Goal: Task Accomplishment & Management: Manage account settings

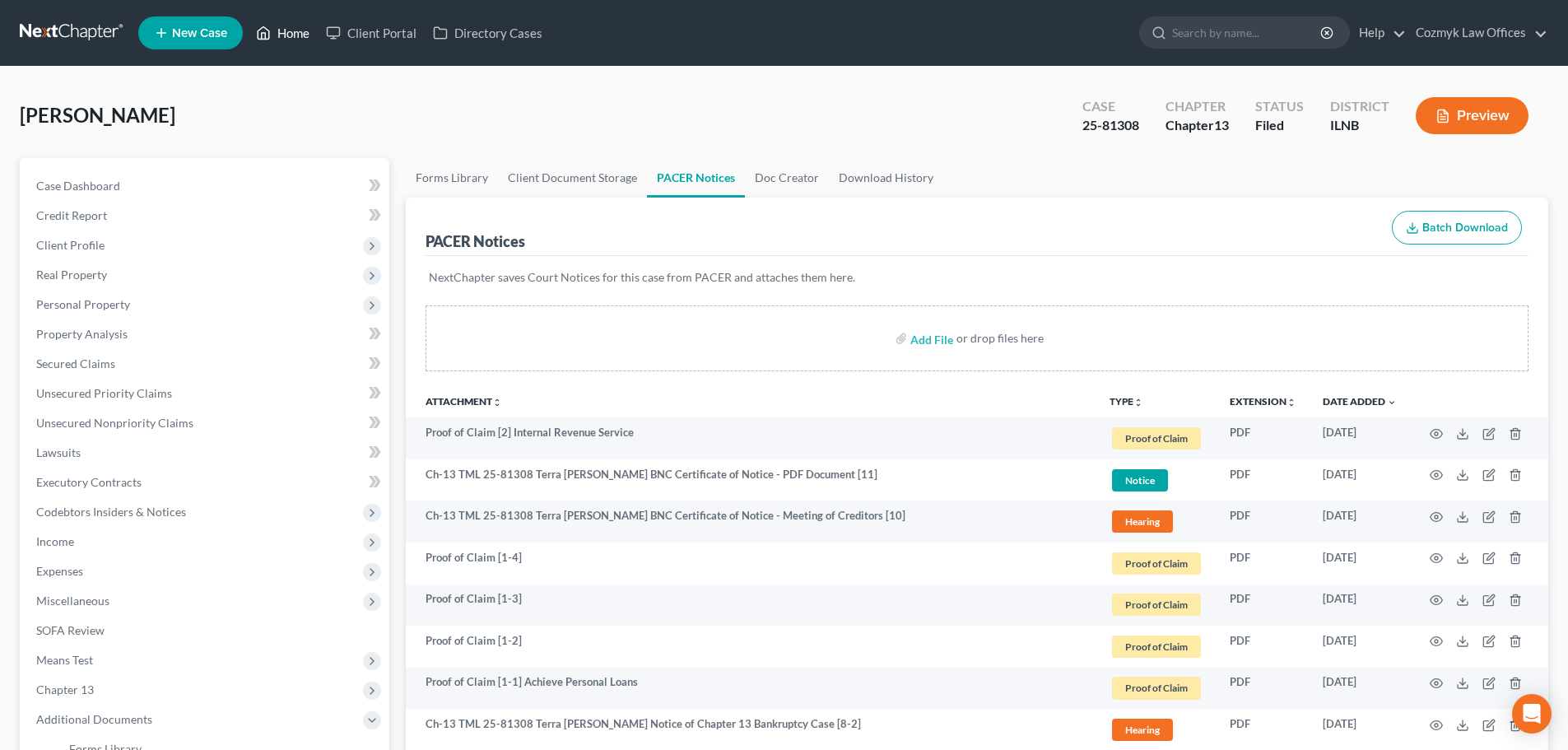
click at [299, 32] on link "Home" at bounding box center [283, 32] width 70 height 29
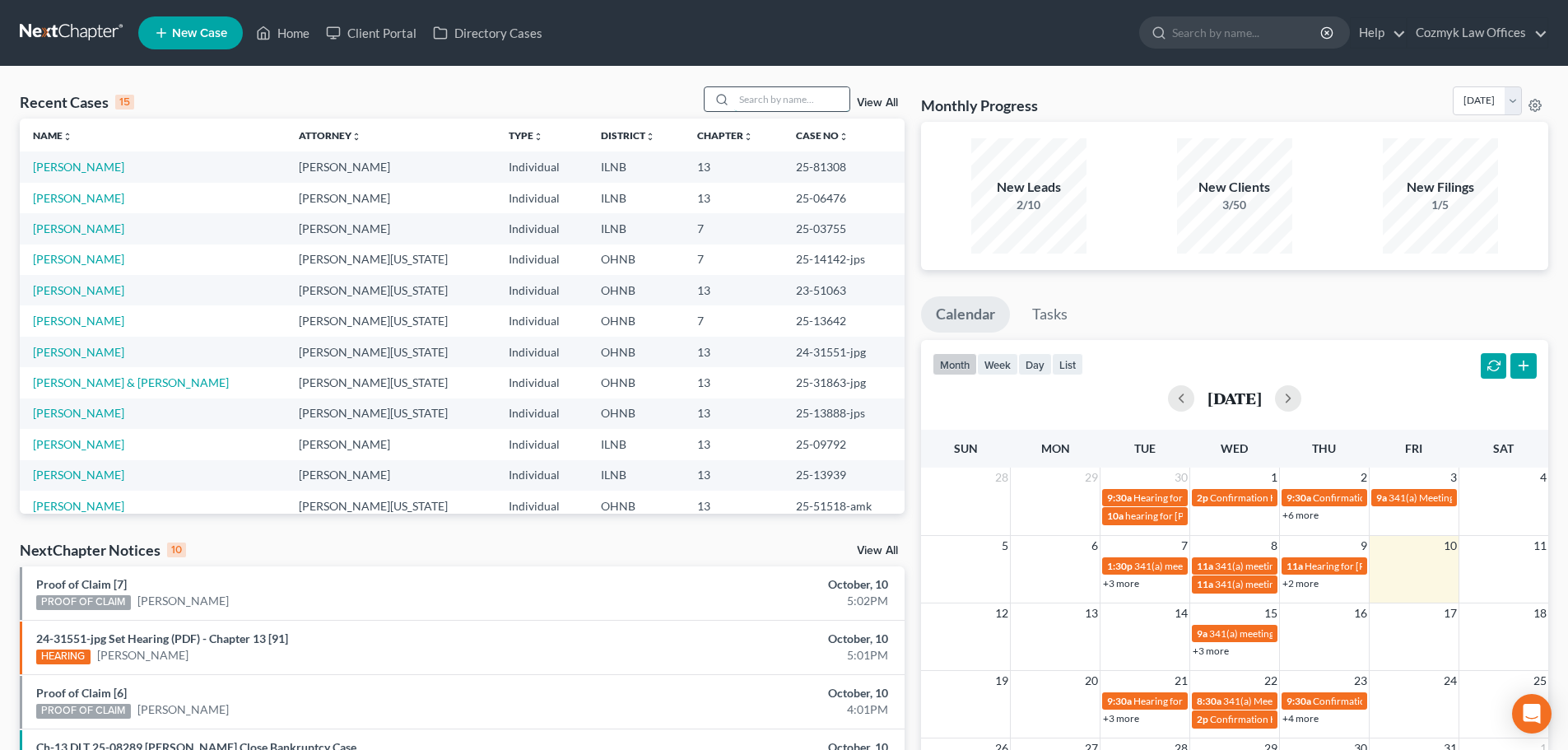
click at [766, 96] on input "search" at bounding box center [792, 98] width 115 height 24
type input "[PERSON_NAME]"
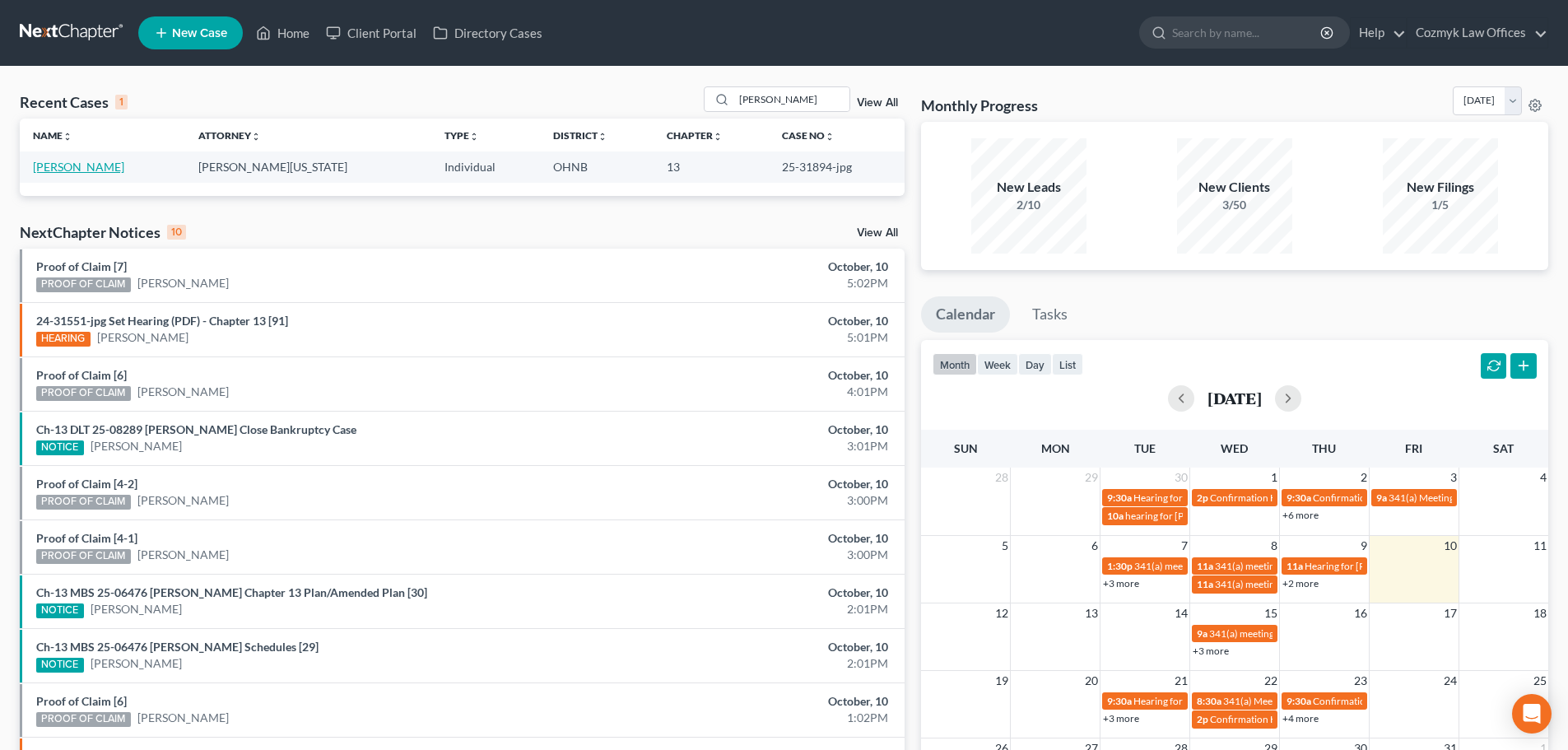
click at [47, 169] on link "[PERSON_NAME]" at bounding box center [79, 166] width 92 height 14
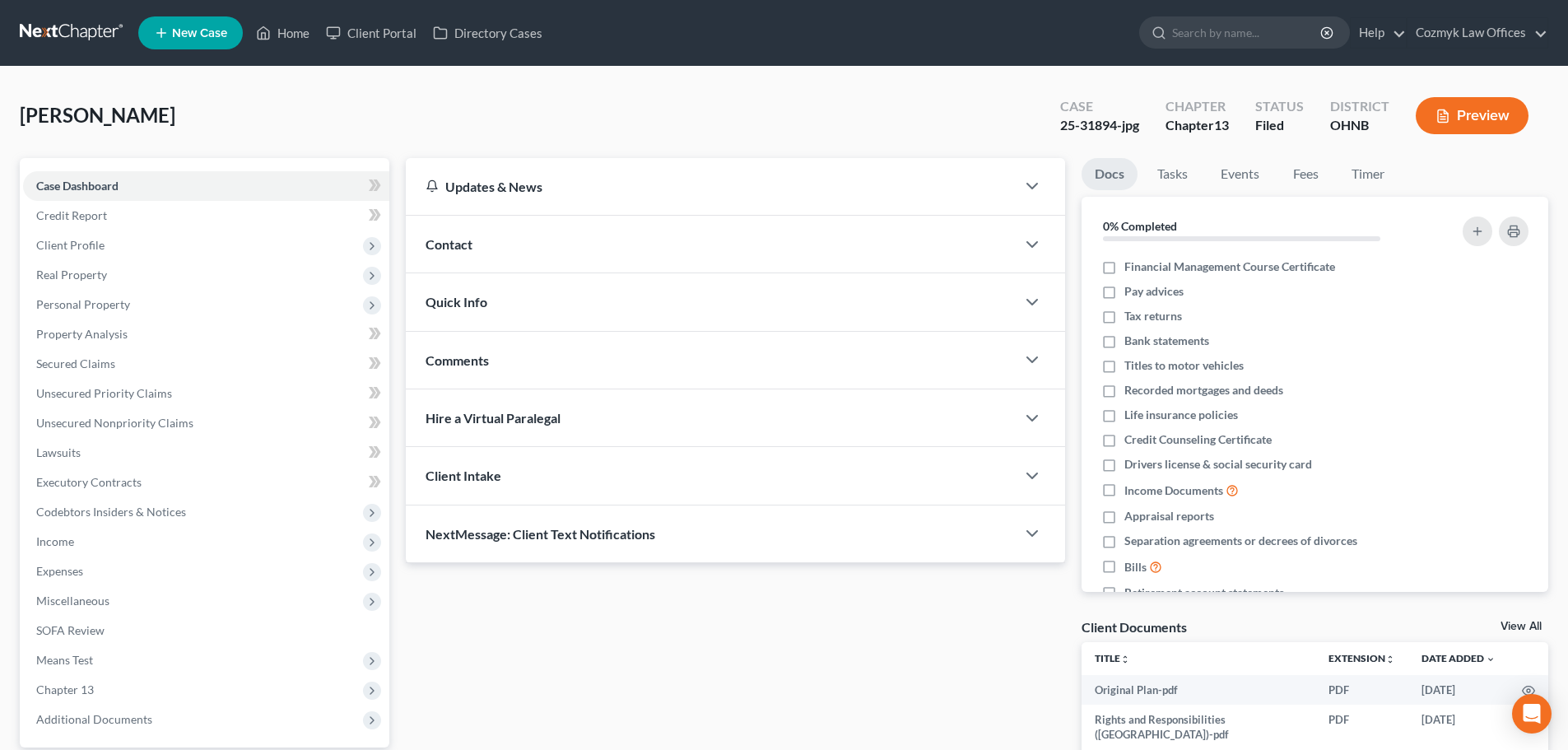
scroll to position [205, 0]
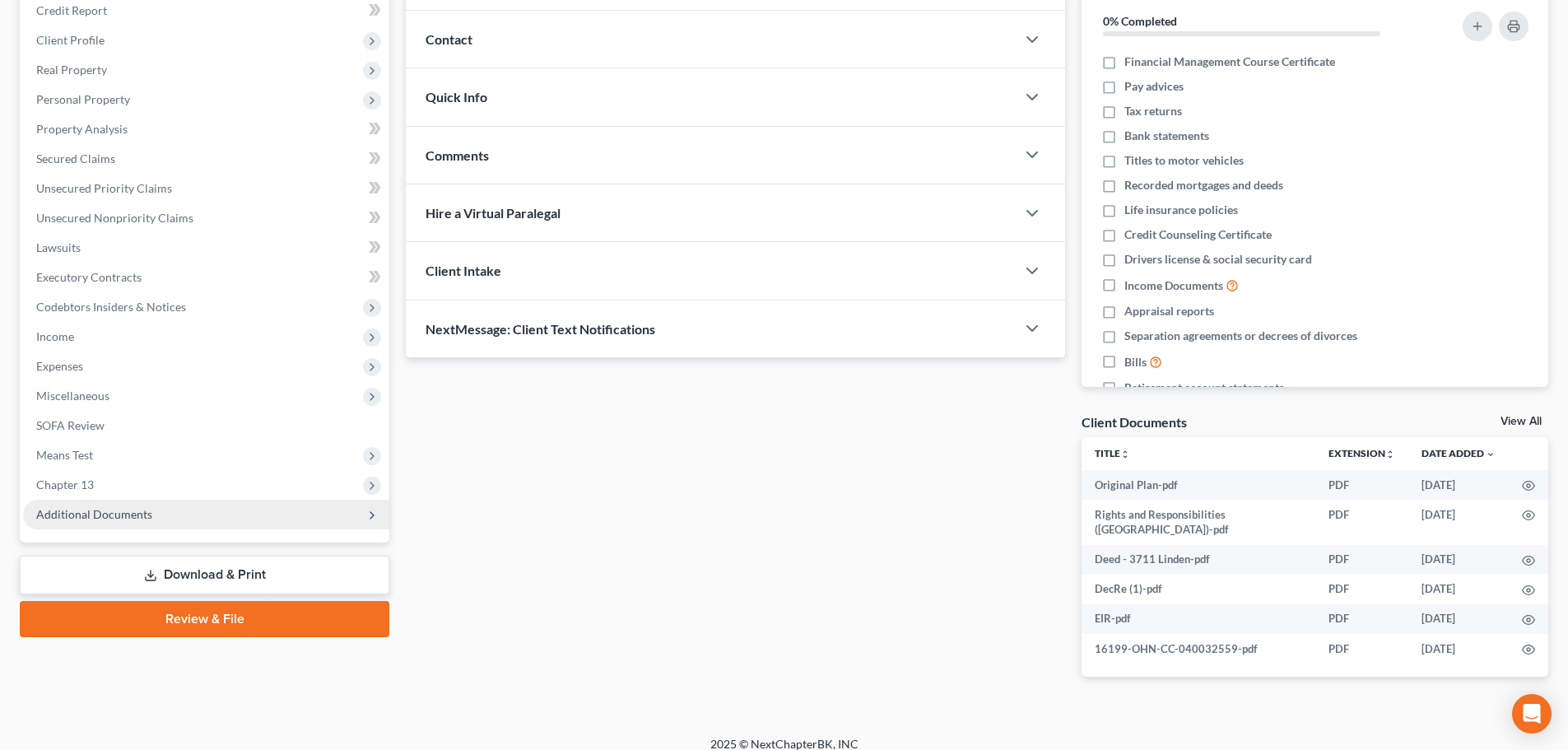
click at [150, 515] on span "Additional Documents" at bounding box center [205, 514] width 366 height 29
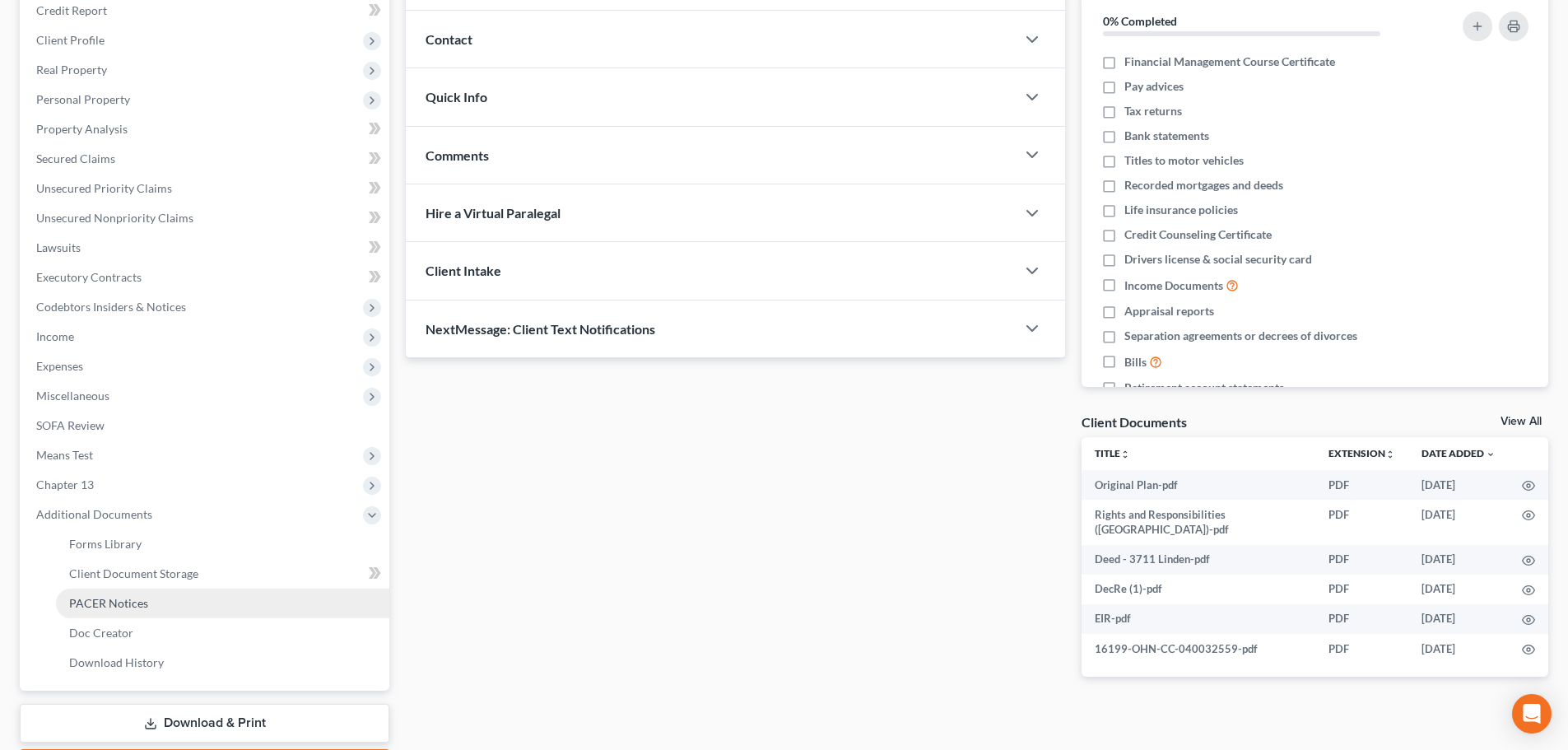
click at [120, 604] on span "PACER Notices" at bounding box center [109, 602] width 79 height 14
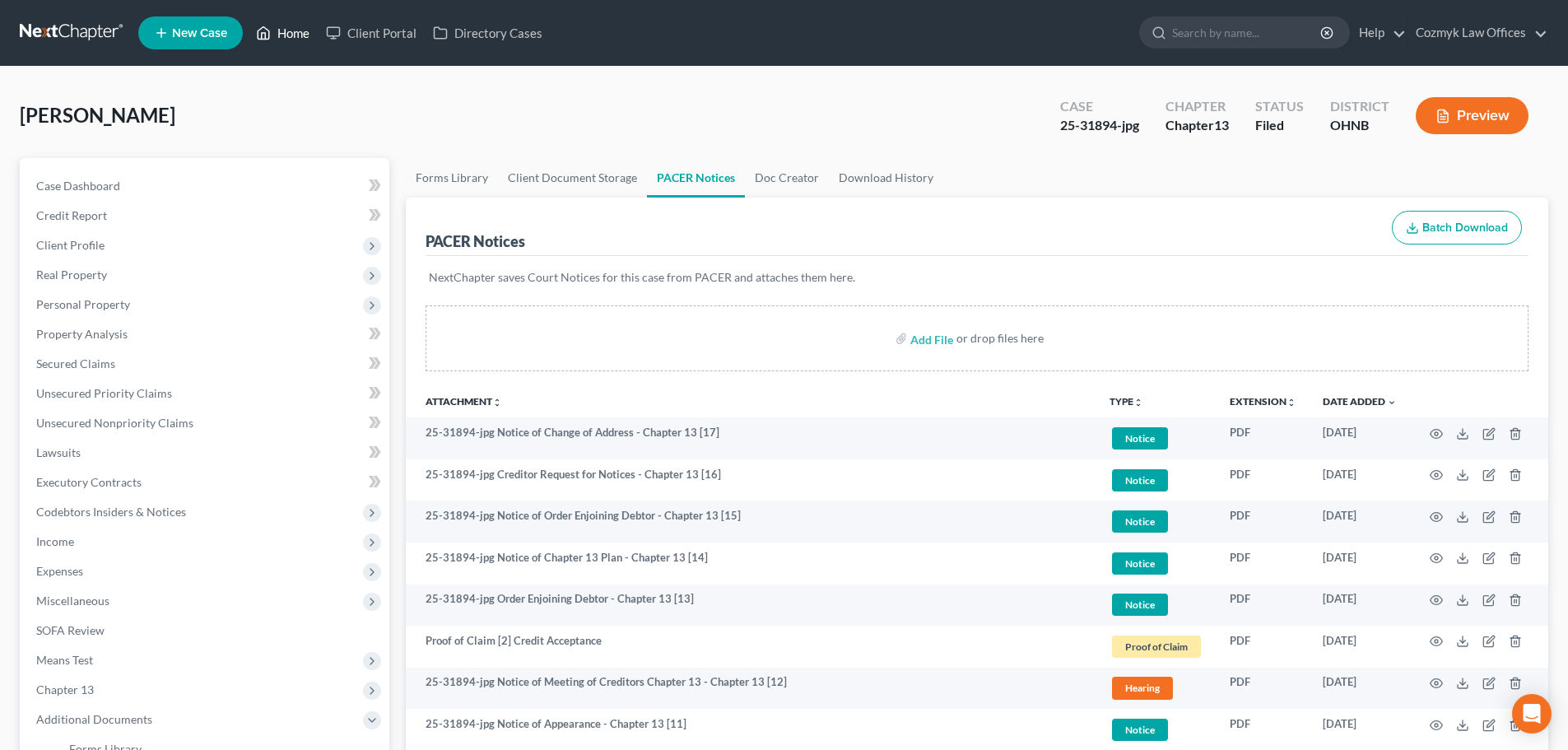
drag, startPoint x: 306, startPoint y: 35, endPoint x: 333, endPoint y: 59, distance: 36.1
click at [306, 35] on link "Home" at bounding box center [283, 32] width 70 height 29
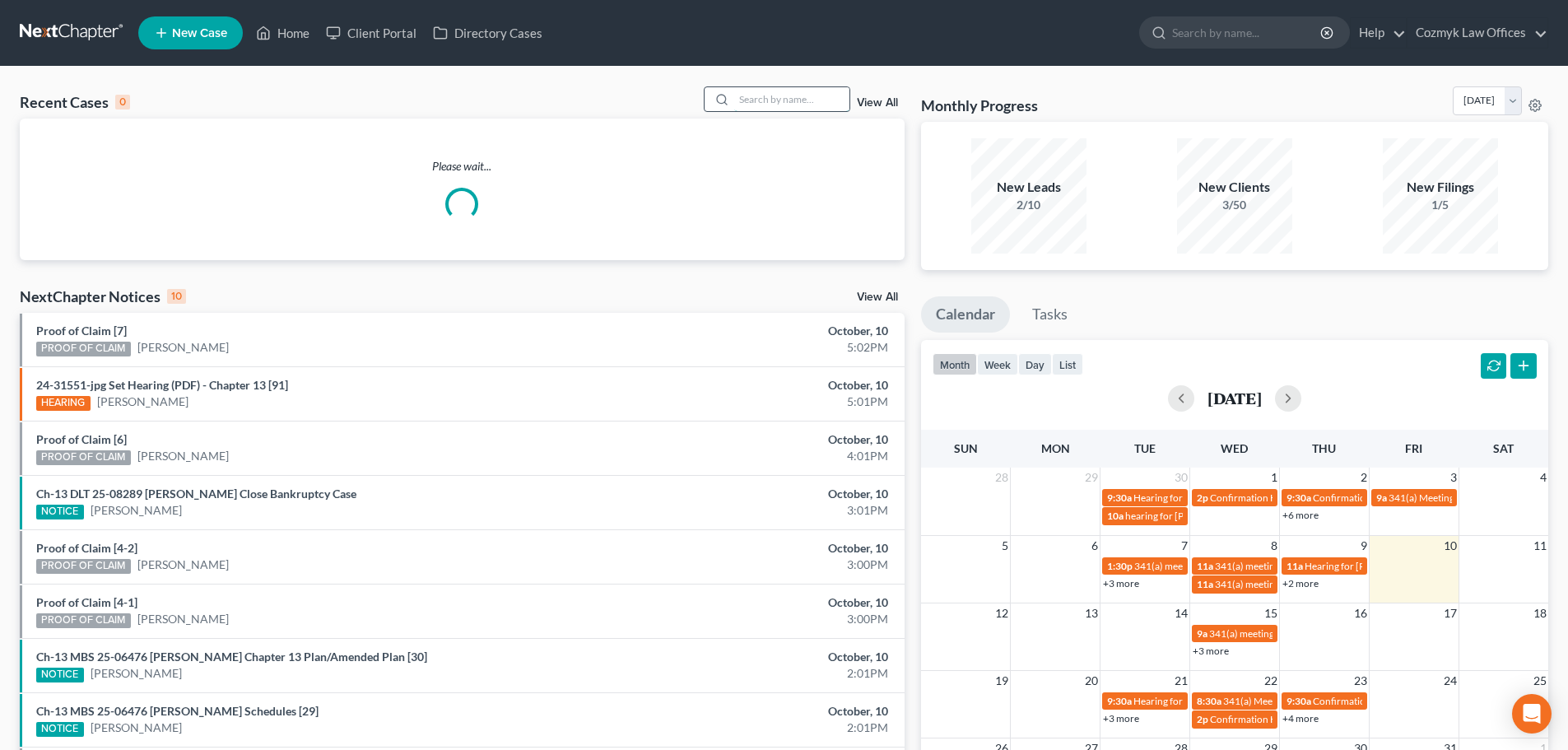
click at [795, 102] on input "search" at bounding box center [792, 98] width 115 height 24
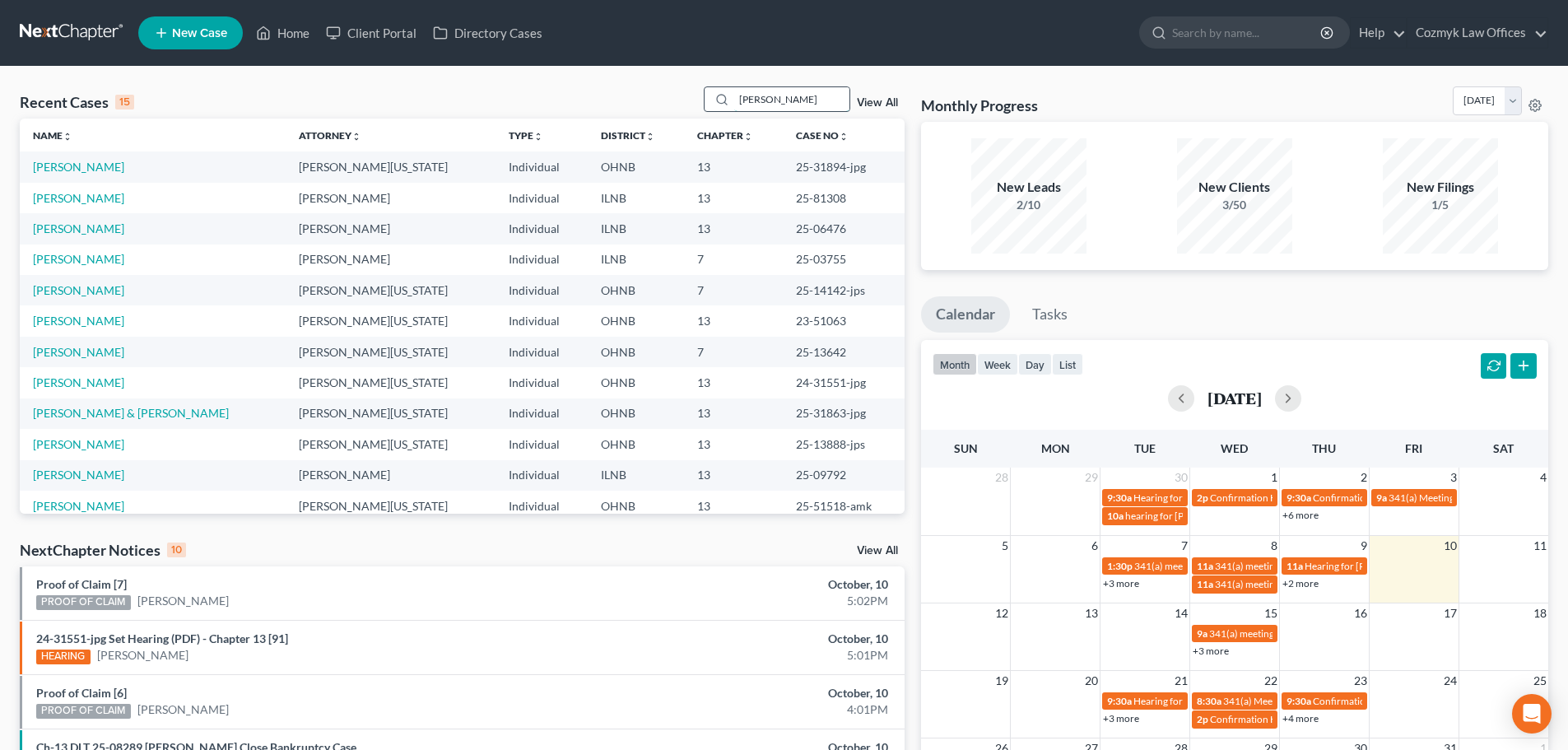
type input "[PERSON_NAME]"
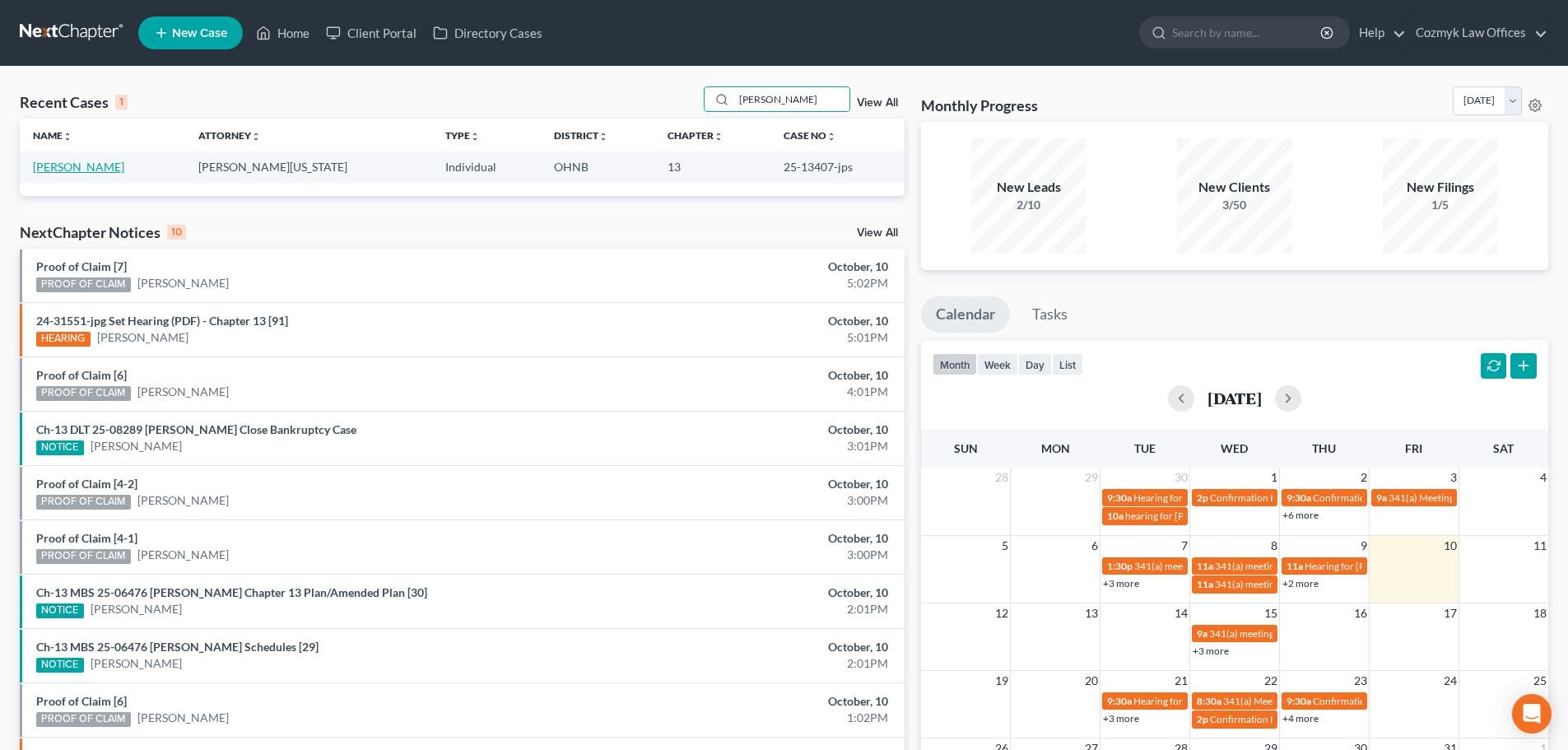
click at [47, 165] on link "[PERSON_NAME]" at bounding box center [79, 166] width 92 height 14
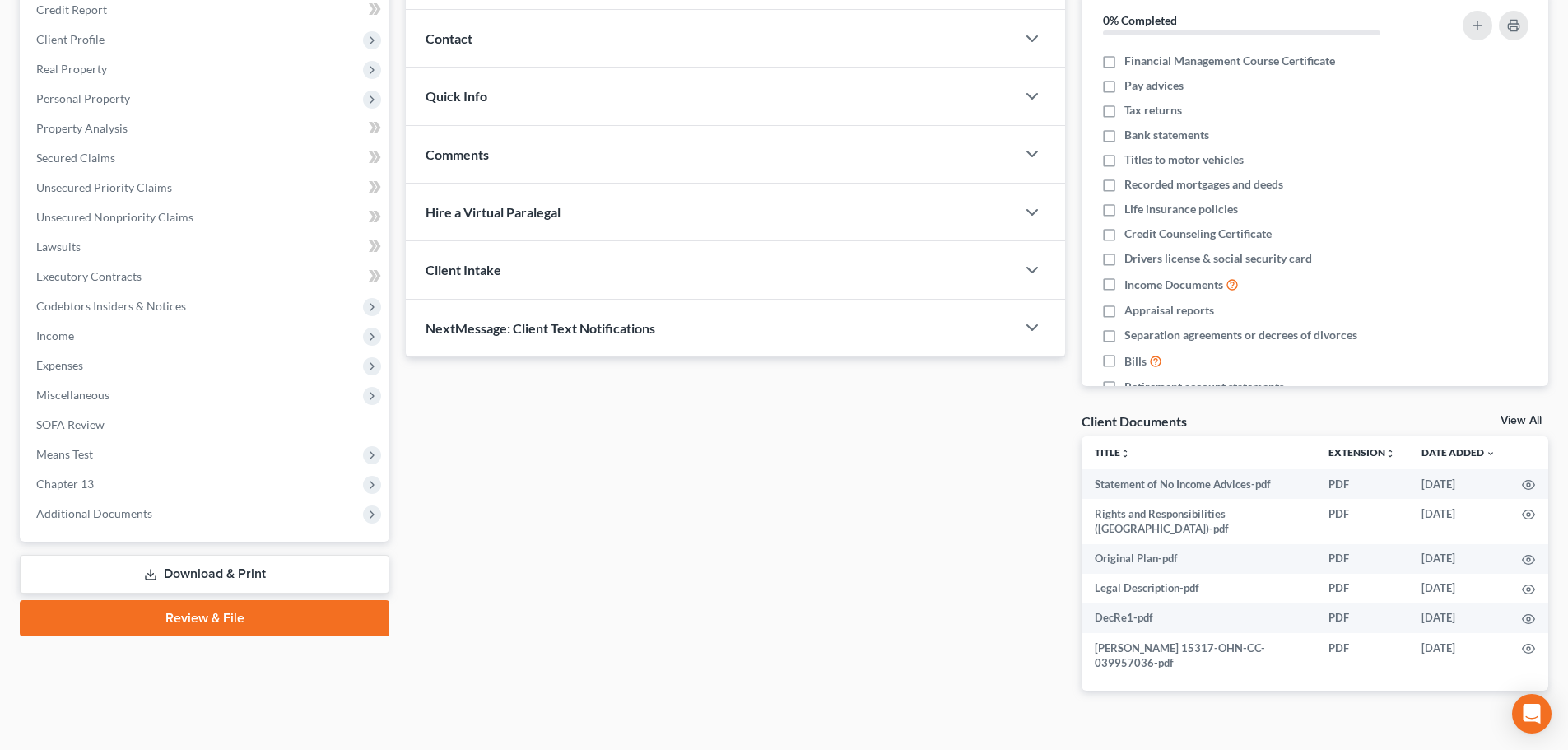
scroll to position [220, 0]
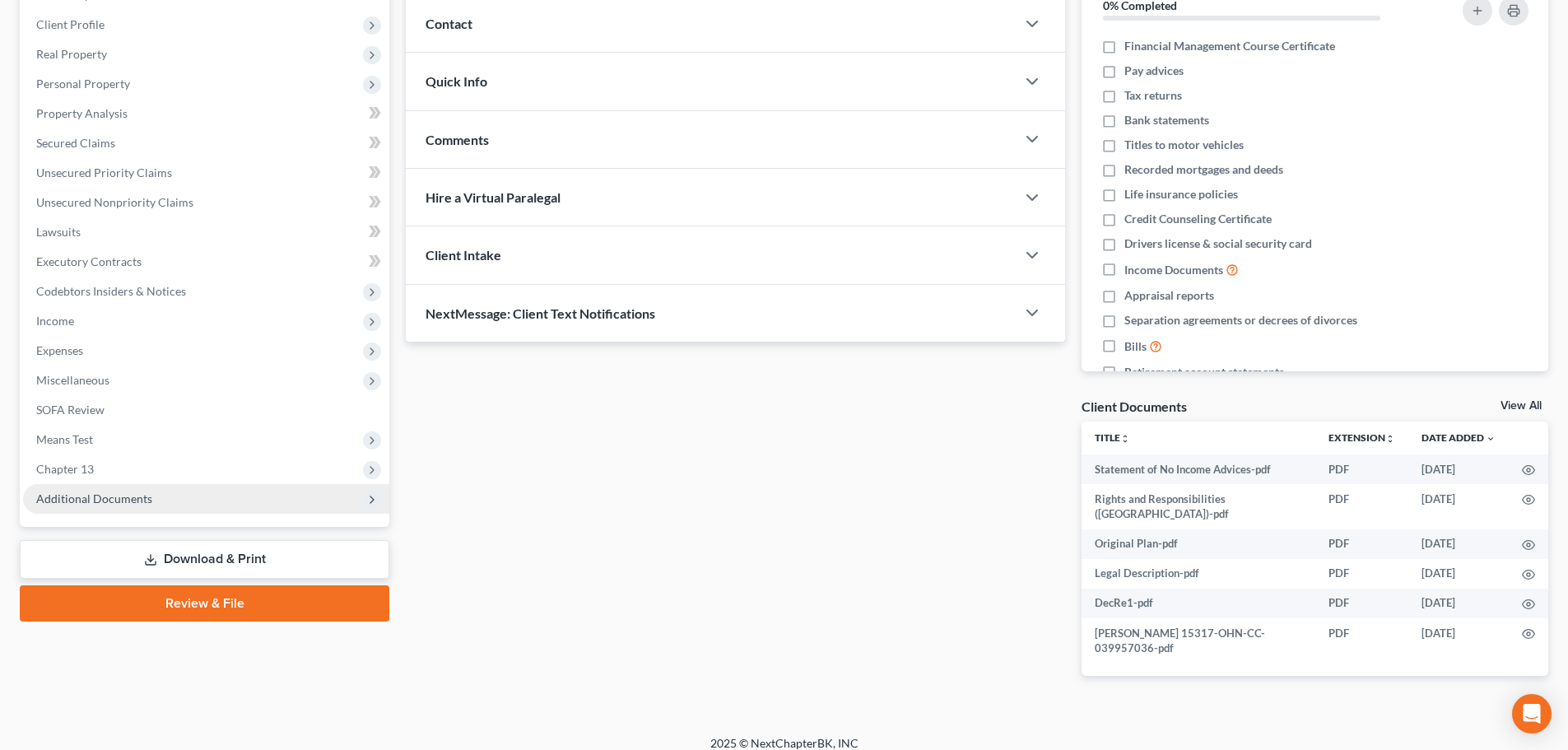
click at [143, 509] on span "Additional Documents" at bounding box center [205, 498] width 366 height 29
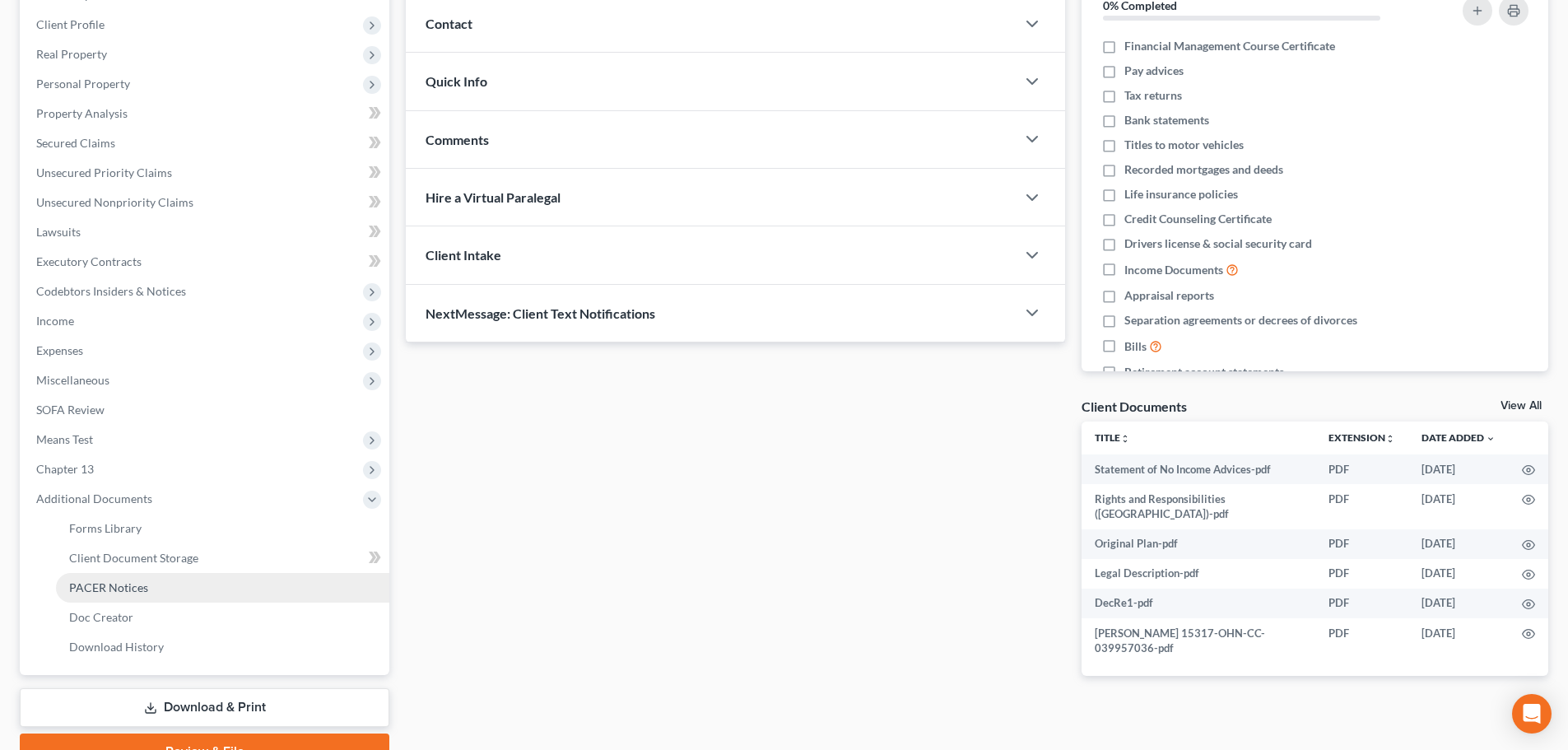
click at [135, 584] on span "PACER Notices" at bounding box center [109, 586] width 79 height 14
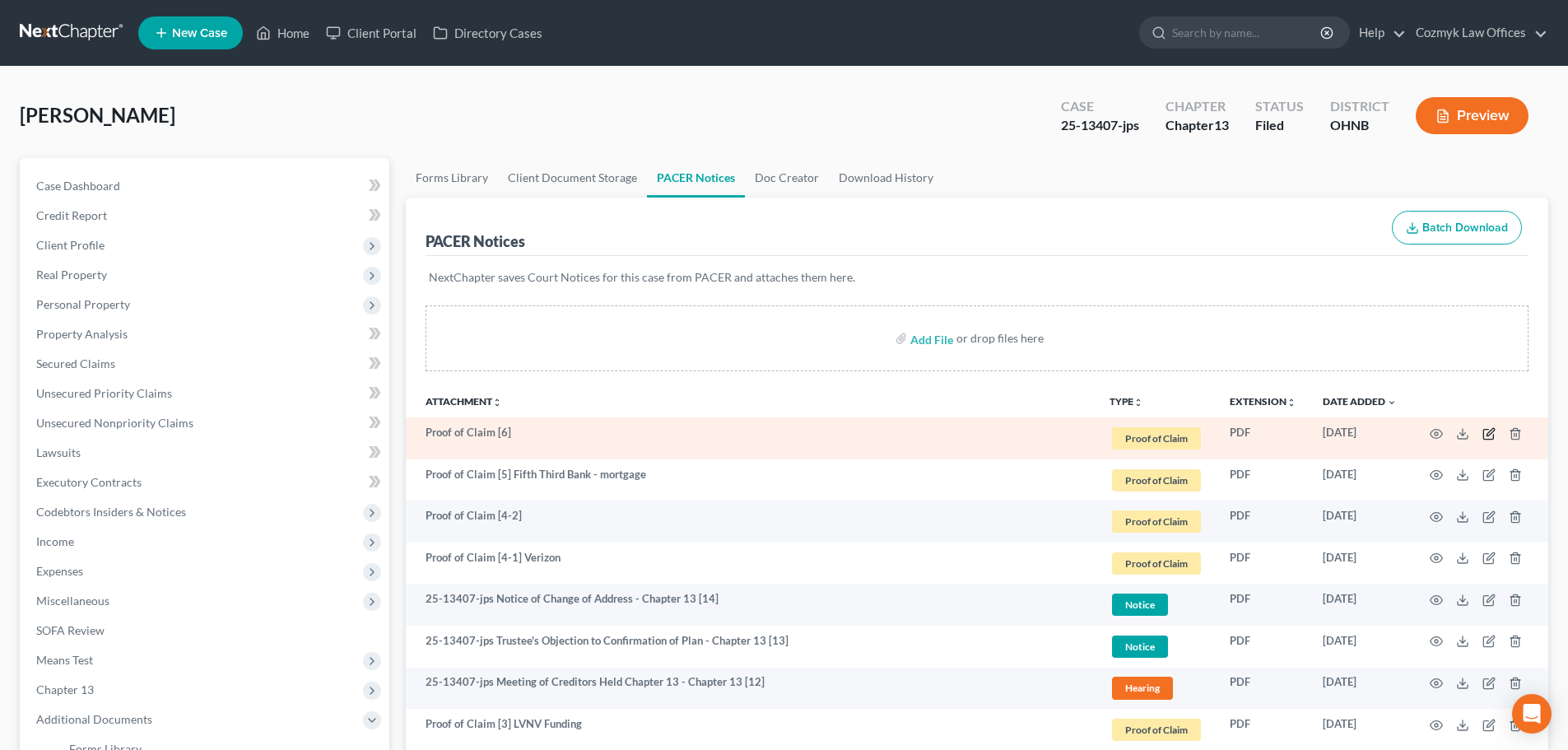
click at [1489, 430] on icon "button" at bounding box center [1489, 434] width 13 height 13
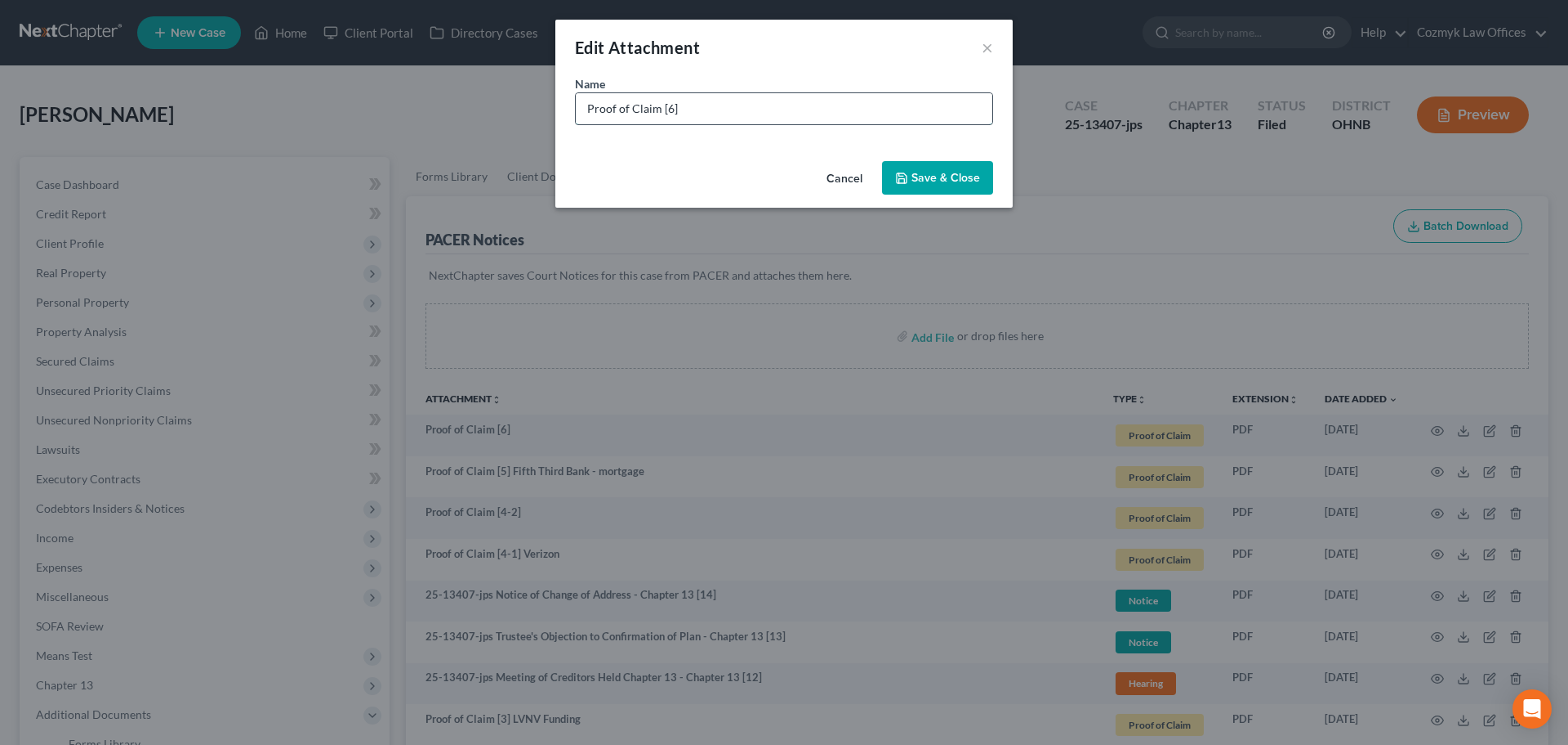
click at [757, 106] on input "Proof of Claim [6]" at bounding box center [784, 108] width 417 height 31
type input "Proof of Claim [6] Quantum3 Group for Comenity Capital"
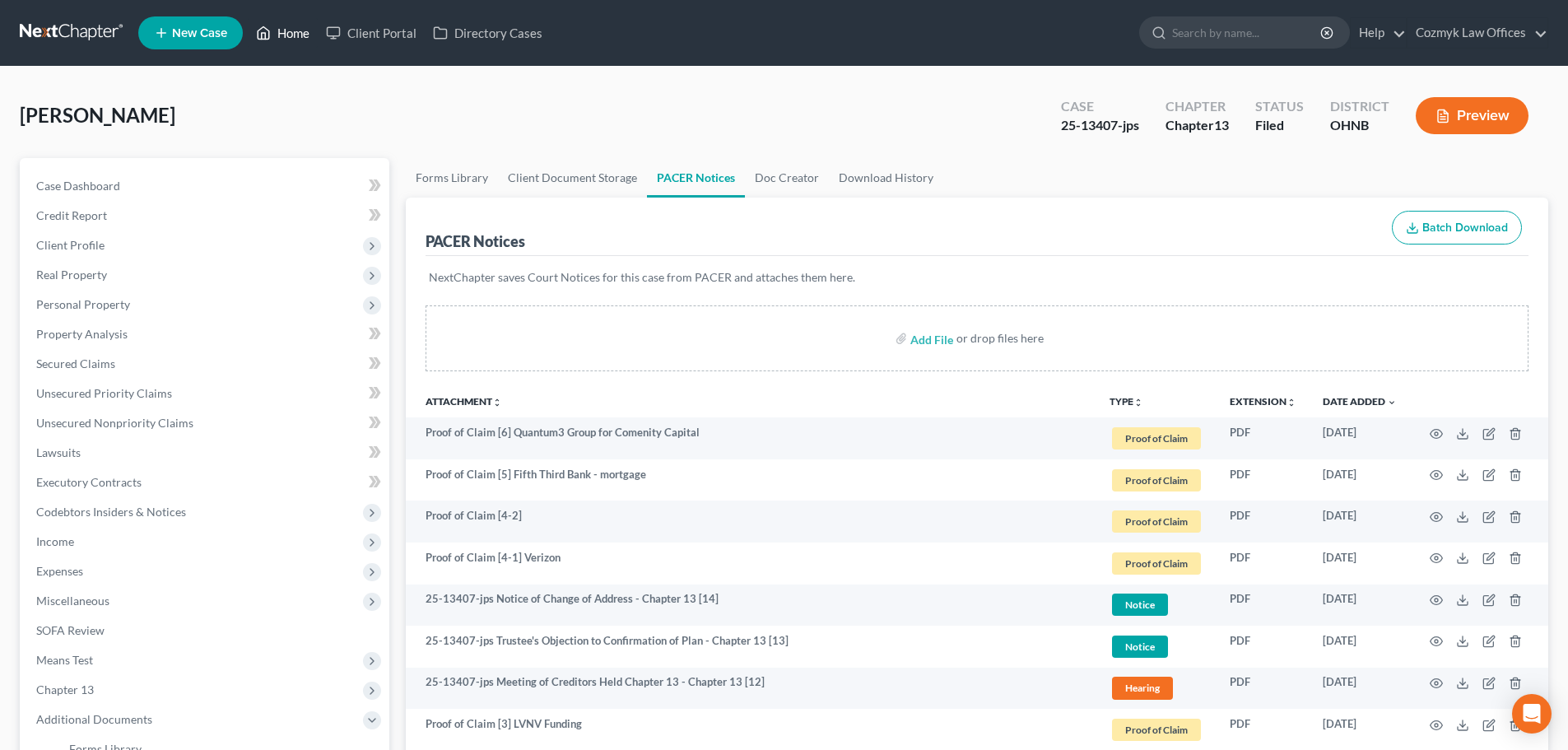
click at [295, 35] on link "Home" at bounding box center [283, 32] width 70 height 29
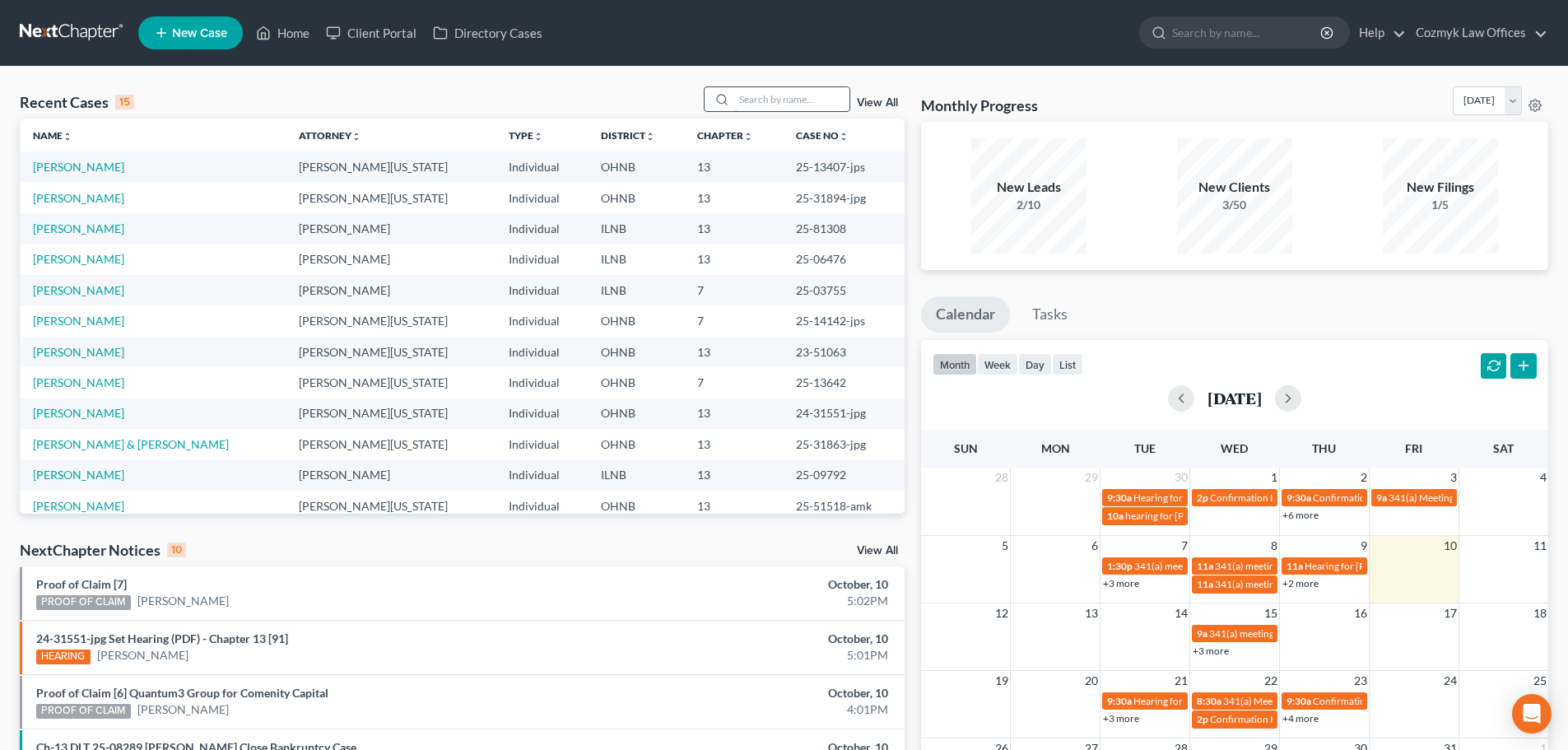
click at [760, 97] on input "search" at bounding box center [792, 98] width 115 height 24
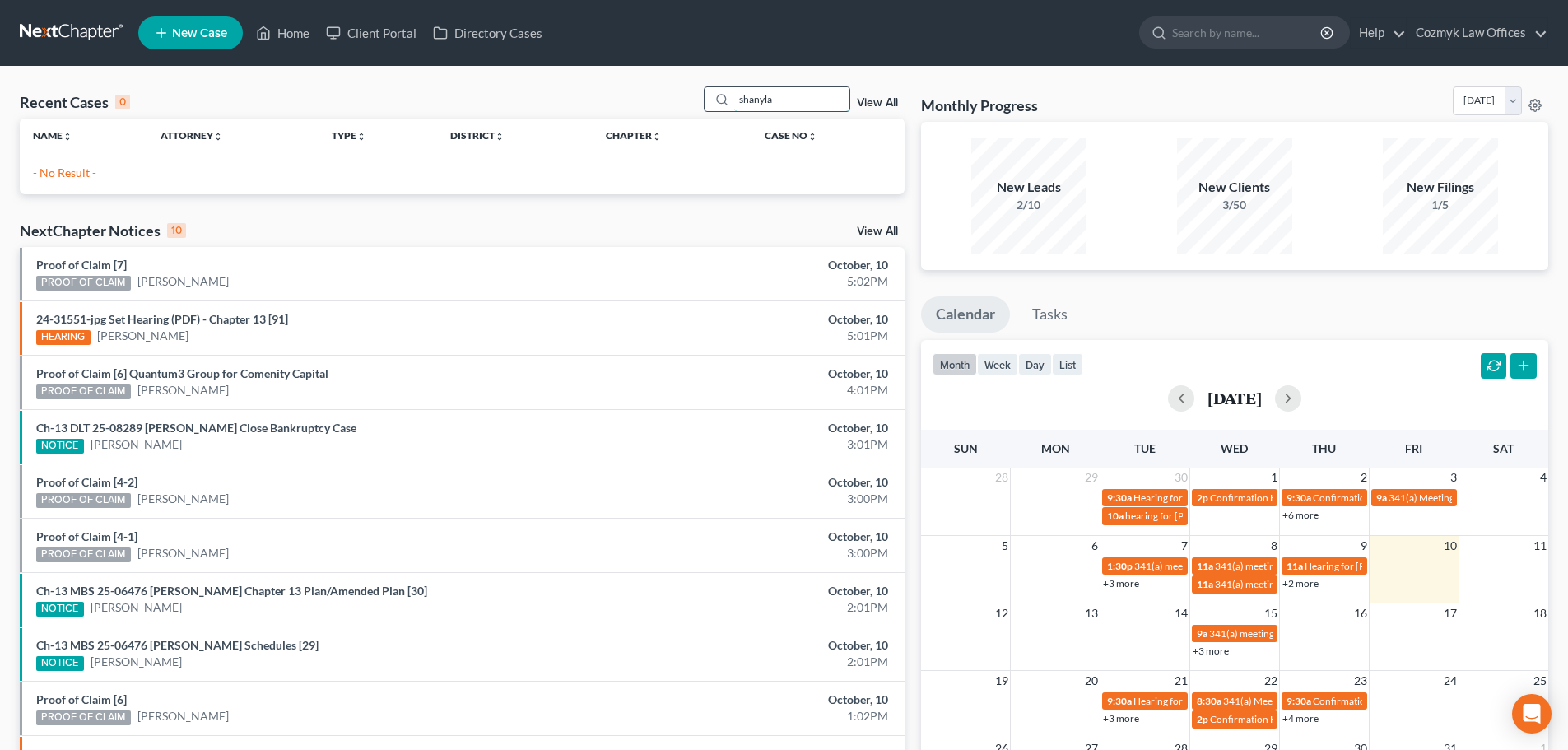
type input "shanyla"
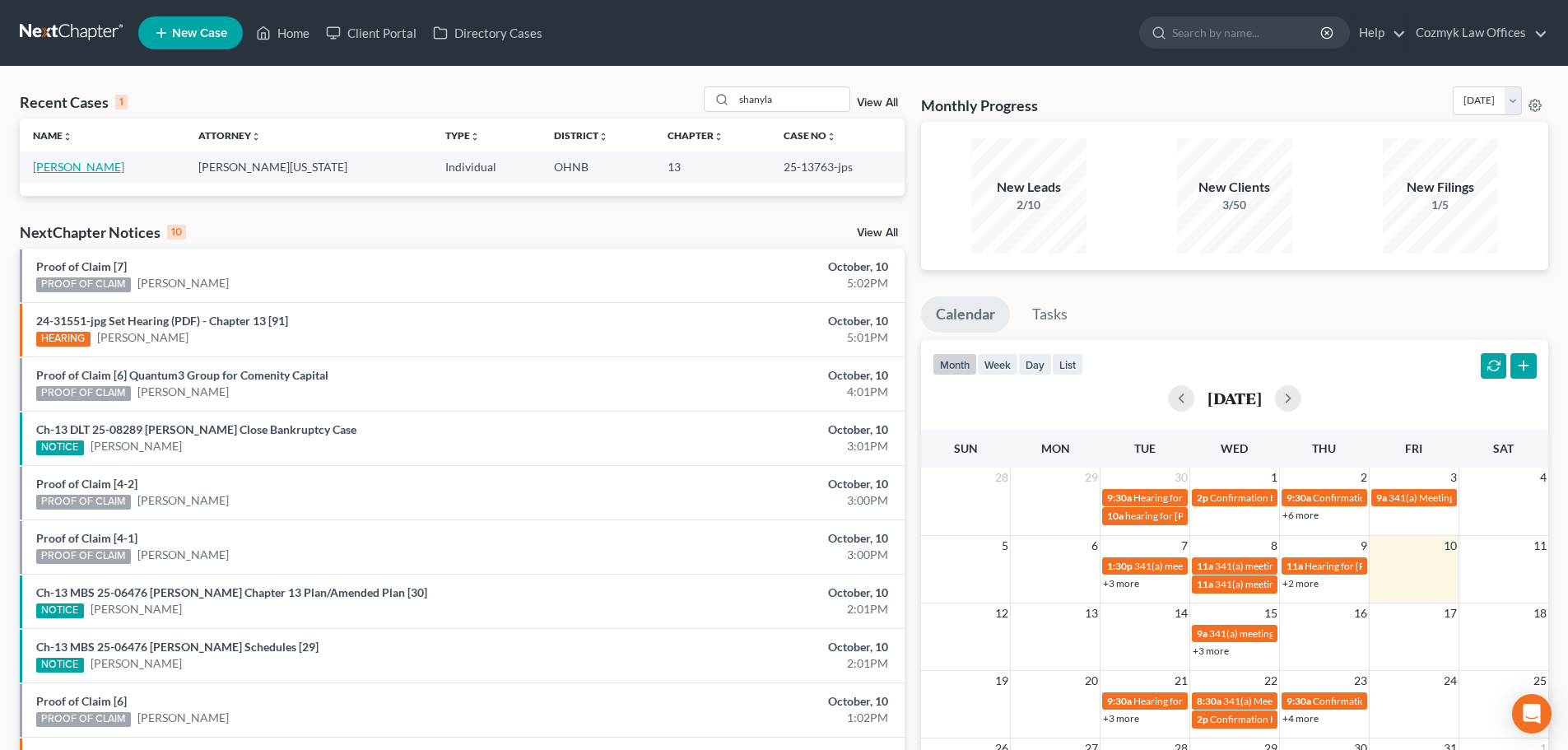
click at [79, 166] on link "[PERSON_NAME]" at bounding box center [79, 166] width 92 height 14
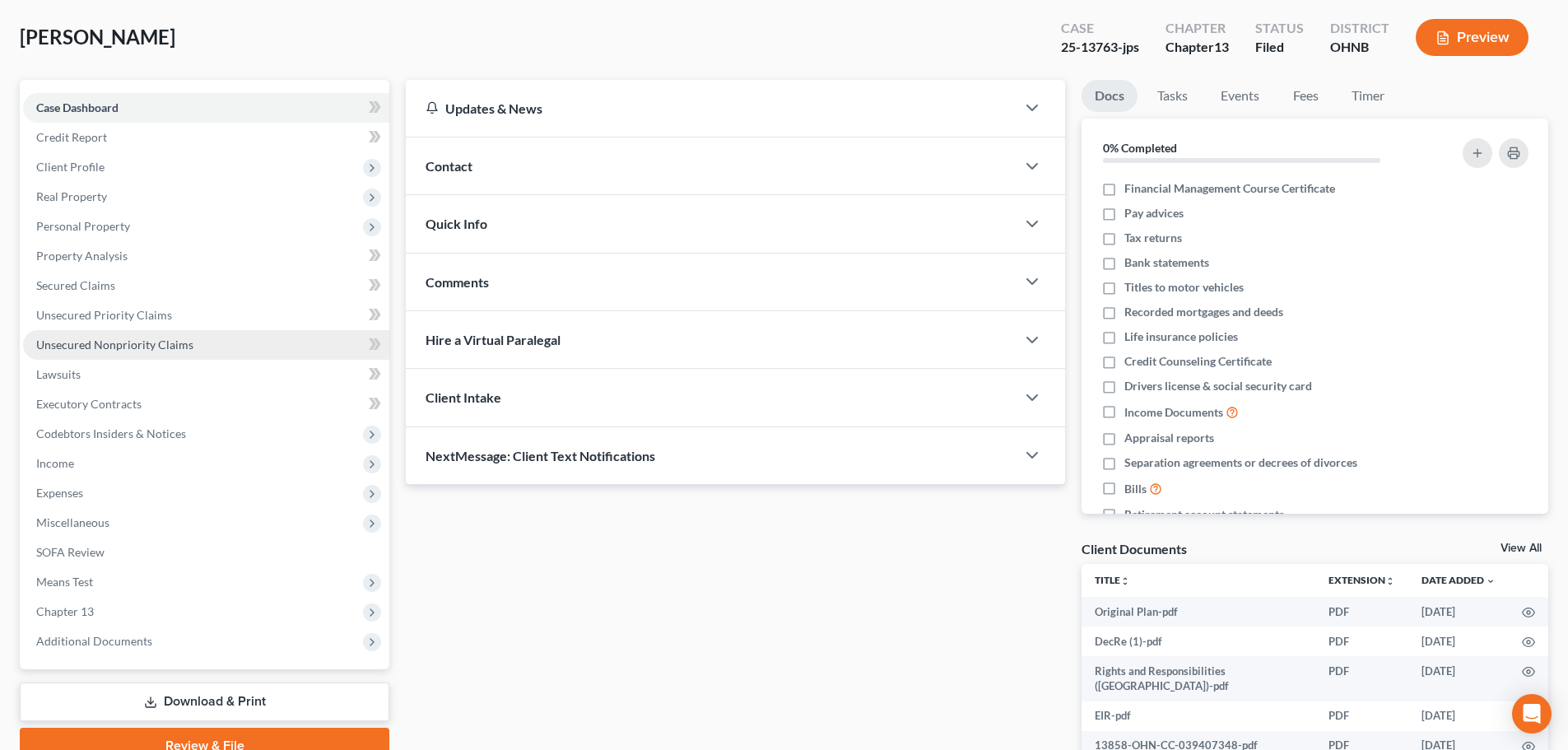
scroll to position [205, 0]
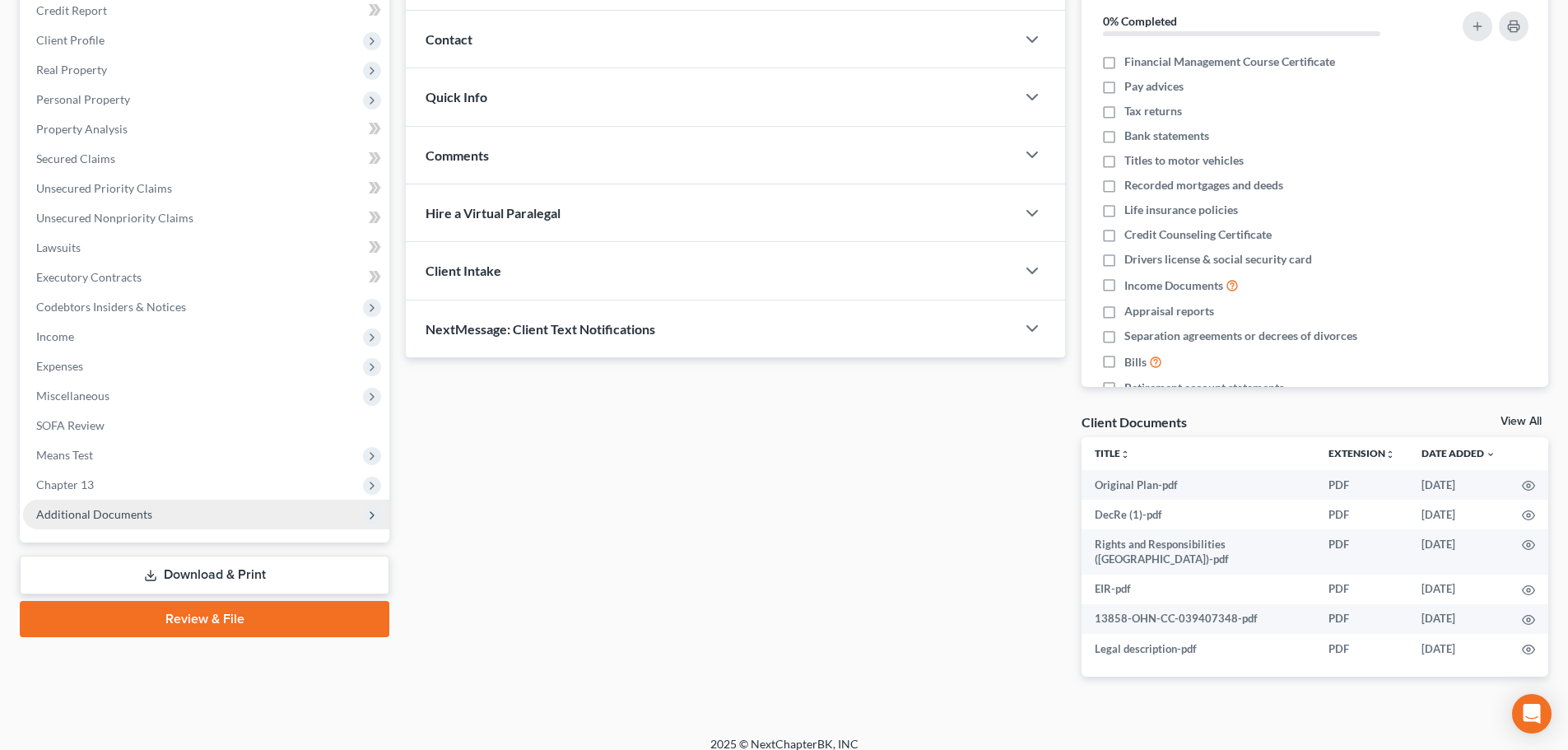
click at [111, 519] on span "Additional Documents" at bounding box center [94, 514] width 116 height 14
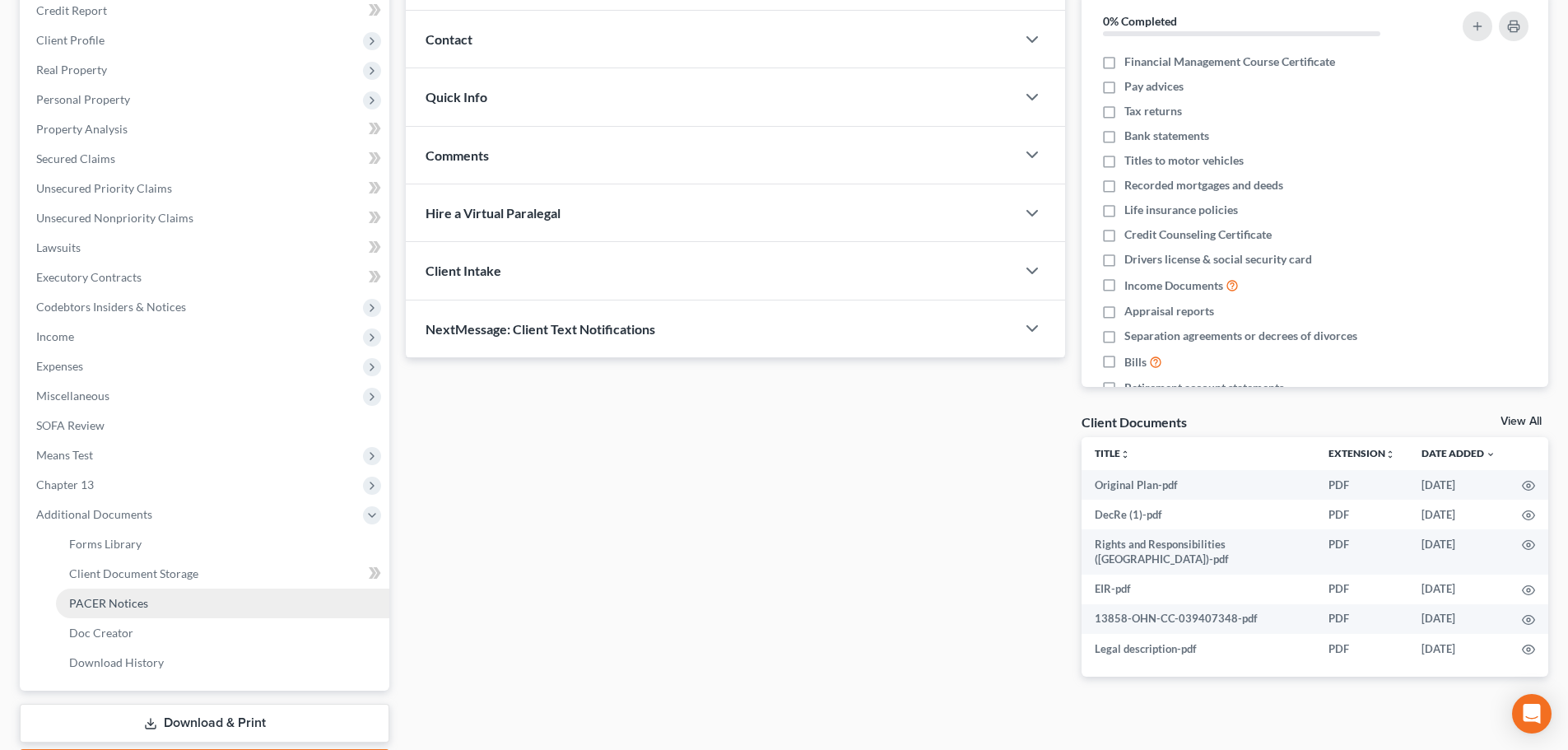
drag, startPoint x: 119, startPoint y: 610, endPoint x: 115, endPoint y: 596, distance: 14.6
click at [120, 610] on link "PACER Notices" at bounding box center [222, 602] width 333 height 29
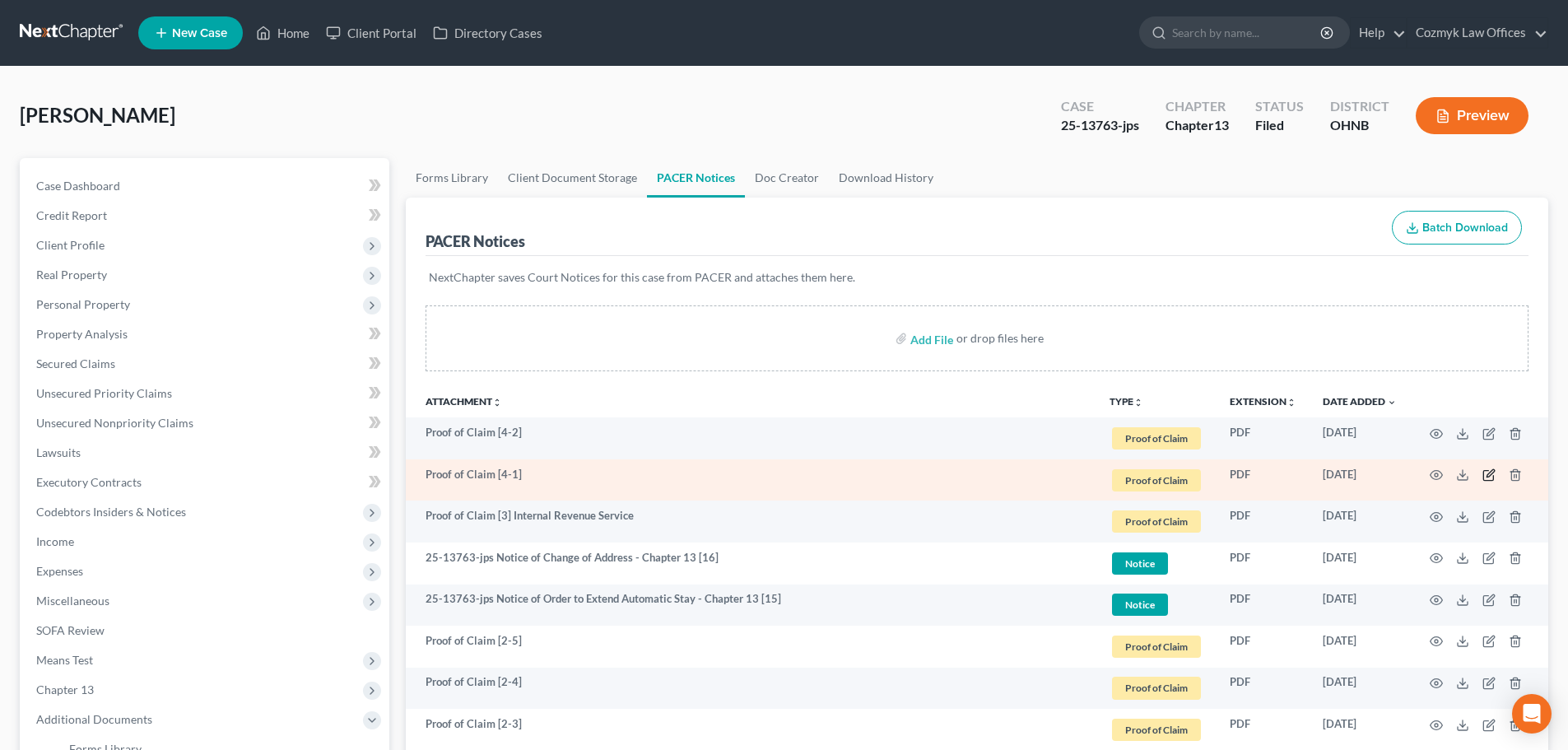
click at [1489, 476] on icon "button" at bounding box center [1489, 475] width 13 height 13
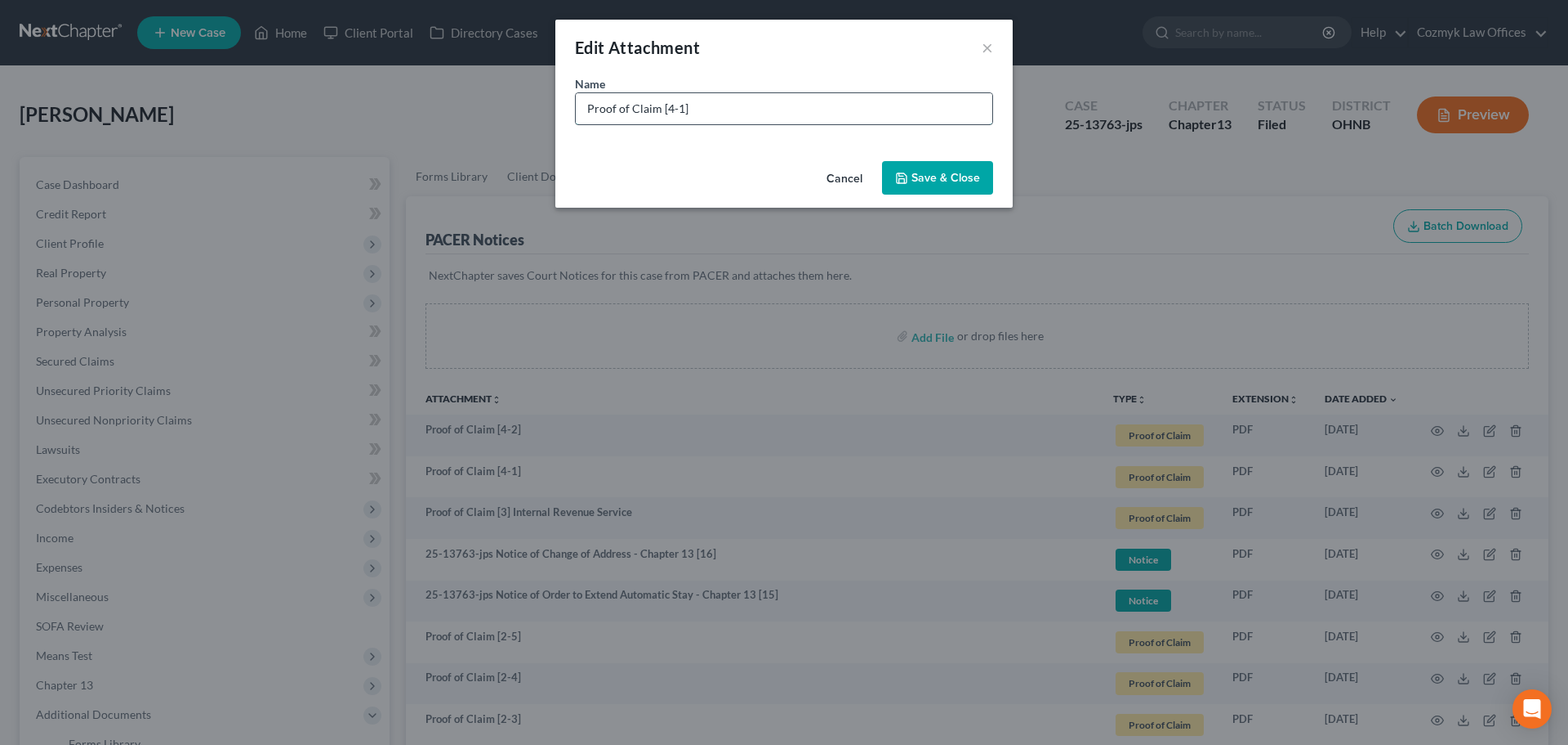
click at [852, 105] on input "Proof of Claim [4-1]" at bounding box center [784, 108] width 417 height 31
type input "Proof of Claim [4-1] Purchasing Power"
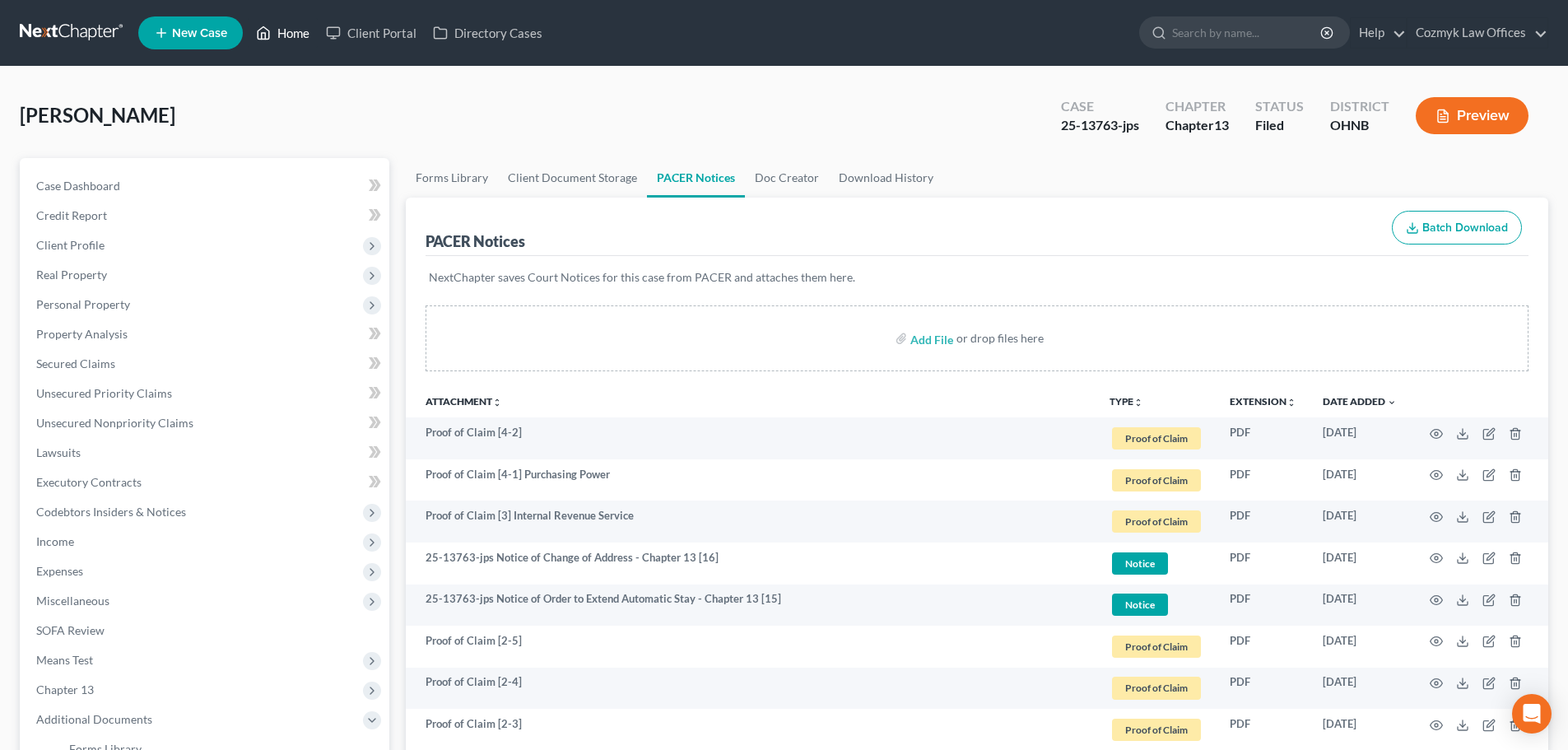
click at [300, 41] on link "Home" at bounding box center [283, 32] width 70 height 29
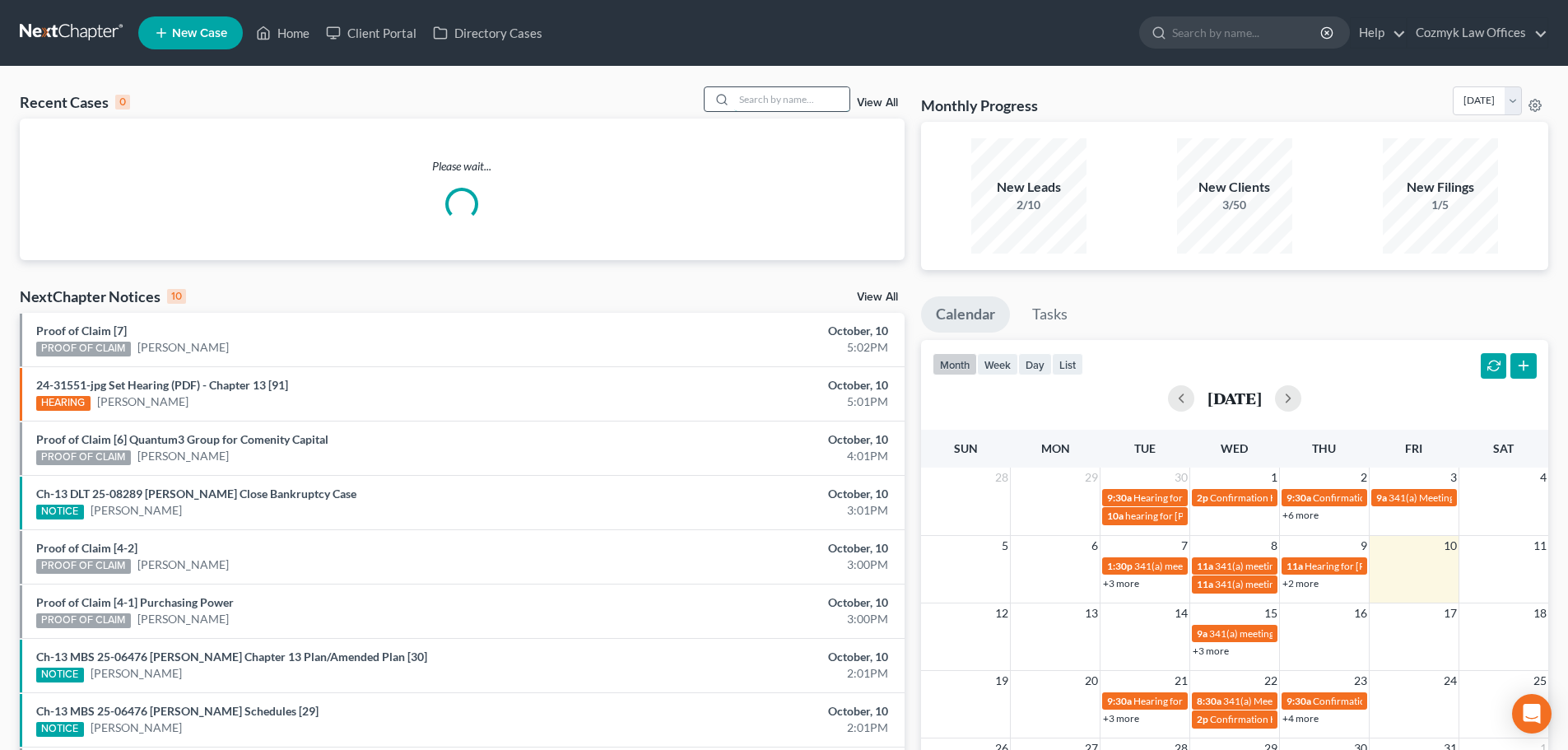
click at [786, 103] on input "search" at bounding box center [792, 98] width 115 height 24
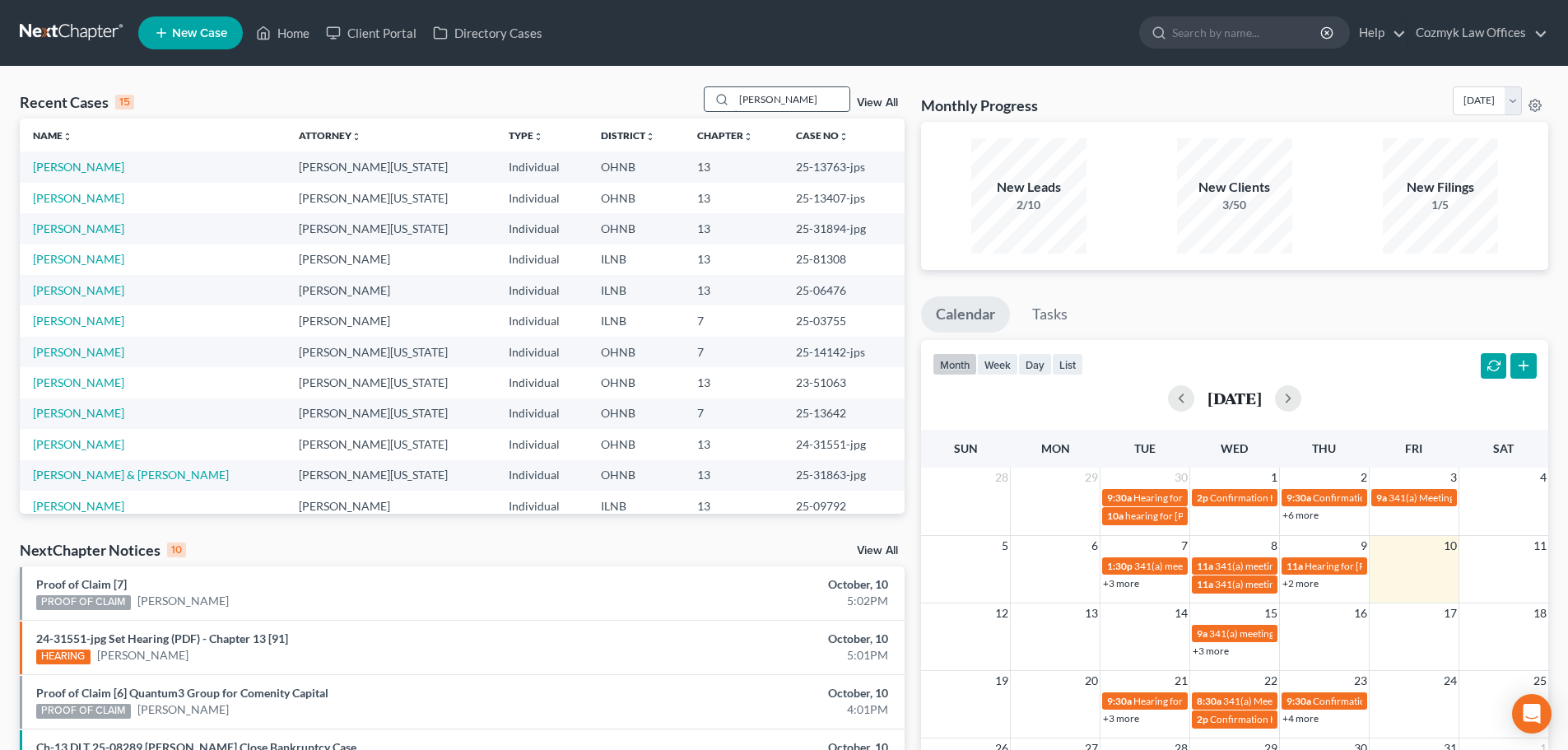
type input "[PERSON_NAME]"
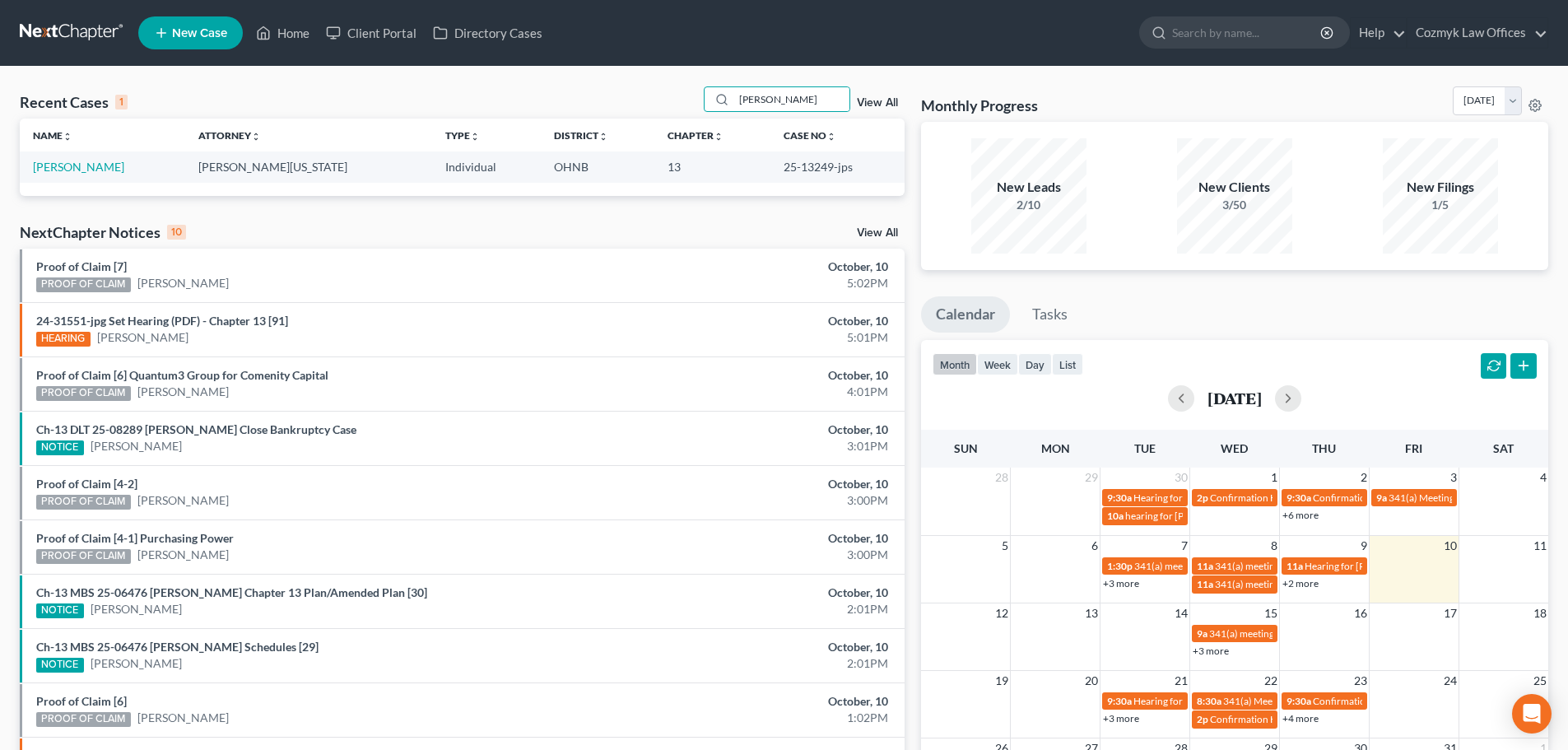
click at [77, 178] on td "[PERSON_NAME]" at bounding box center [102, 166] width 166 height 30
click at [82, 162] on link "[PERSON_NAME]" at bounding box center [79, 166] width 92 height 14
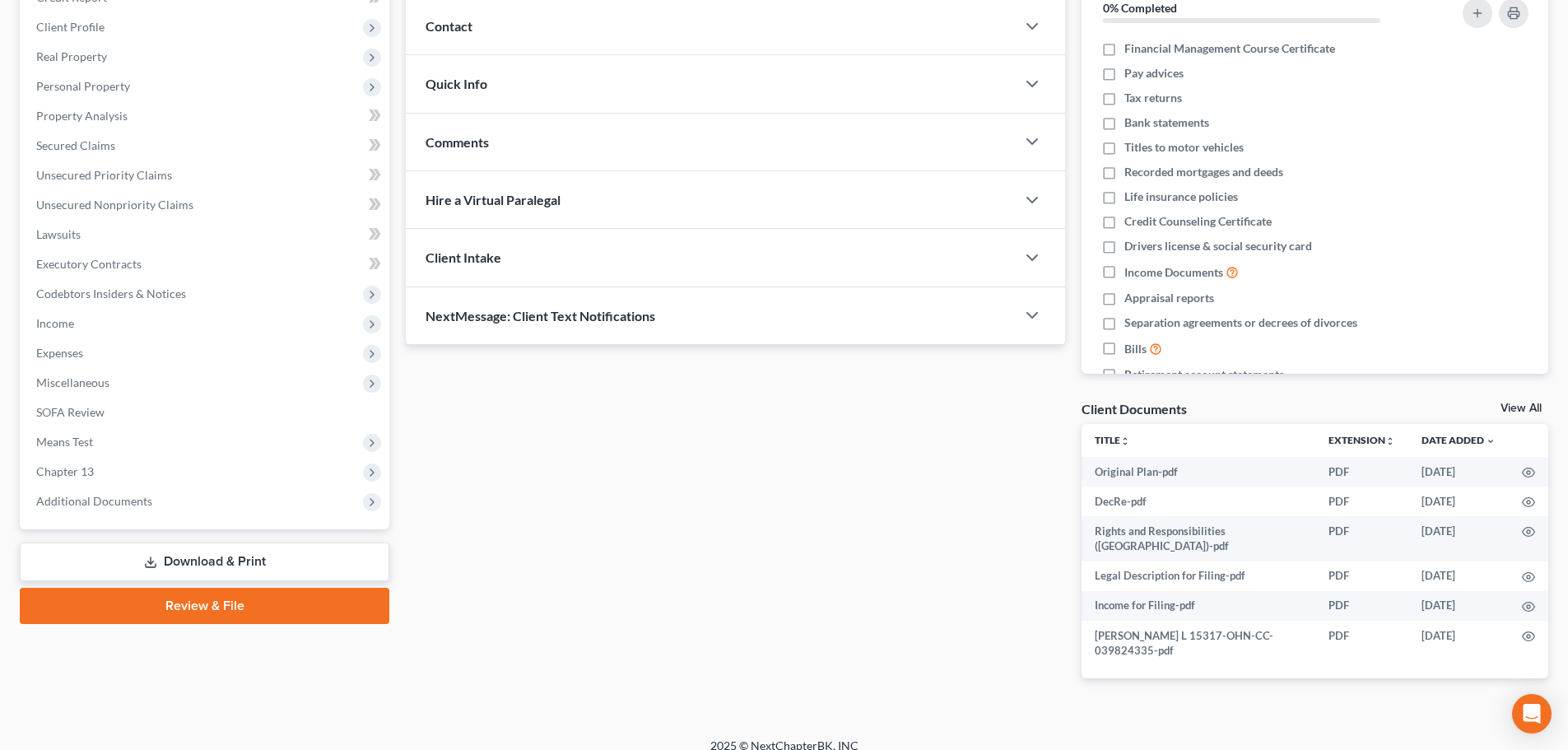
scroll to position [220, 0]
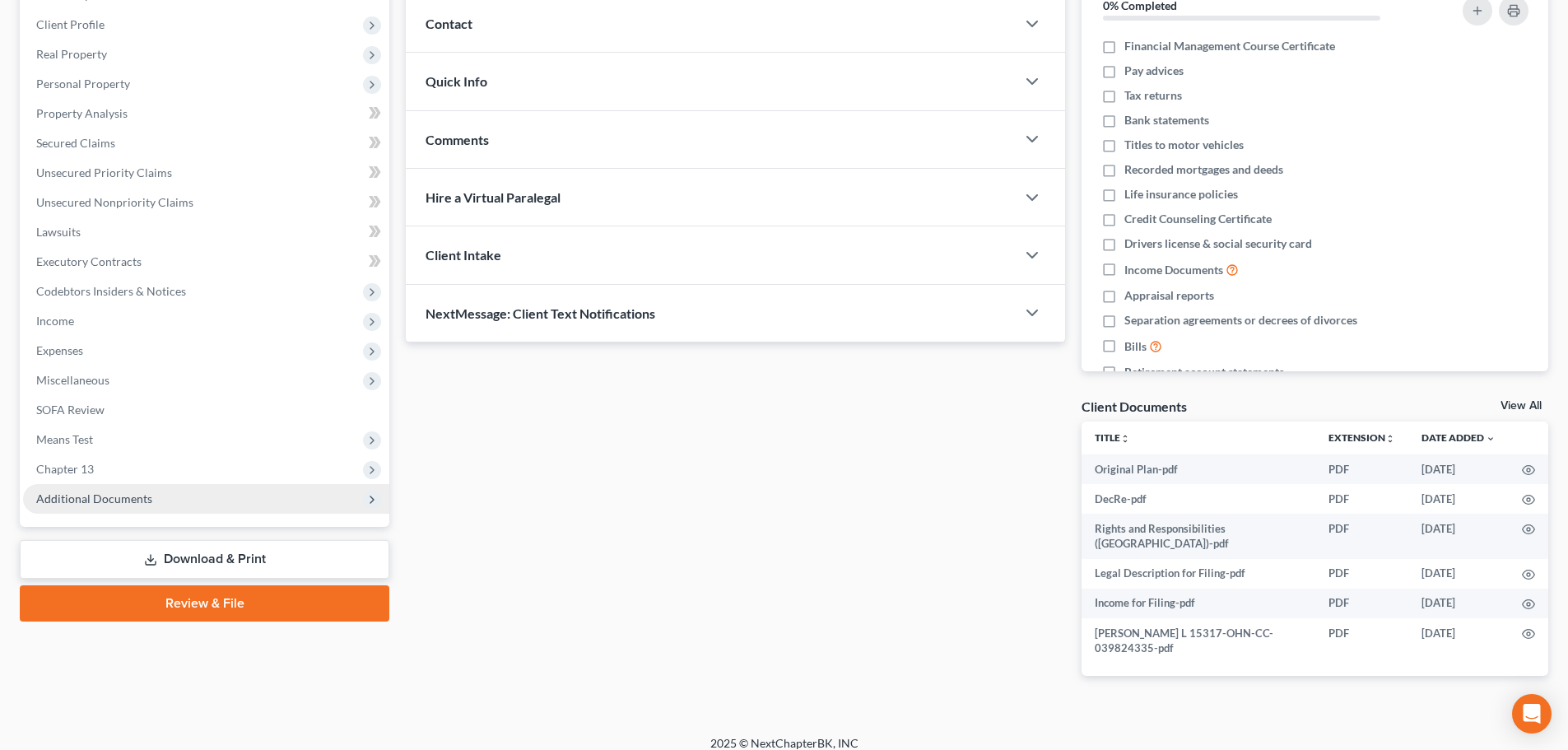
click at [174, 489] on span "Additional Documents" at bounding box center [205, 498] width 366 height 29
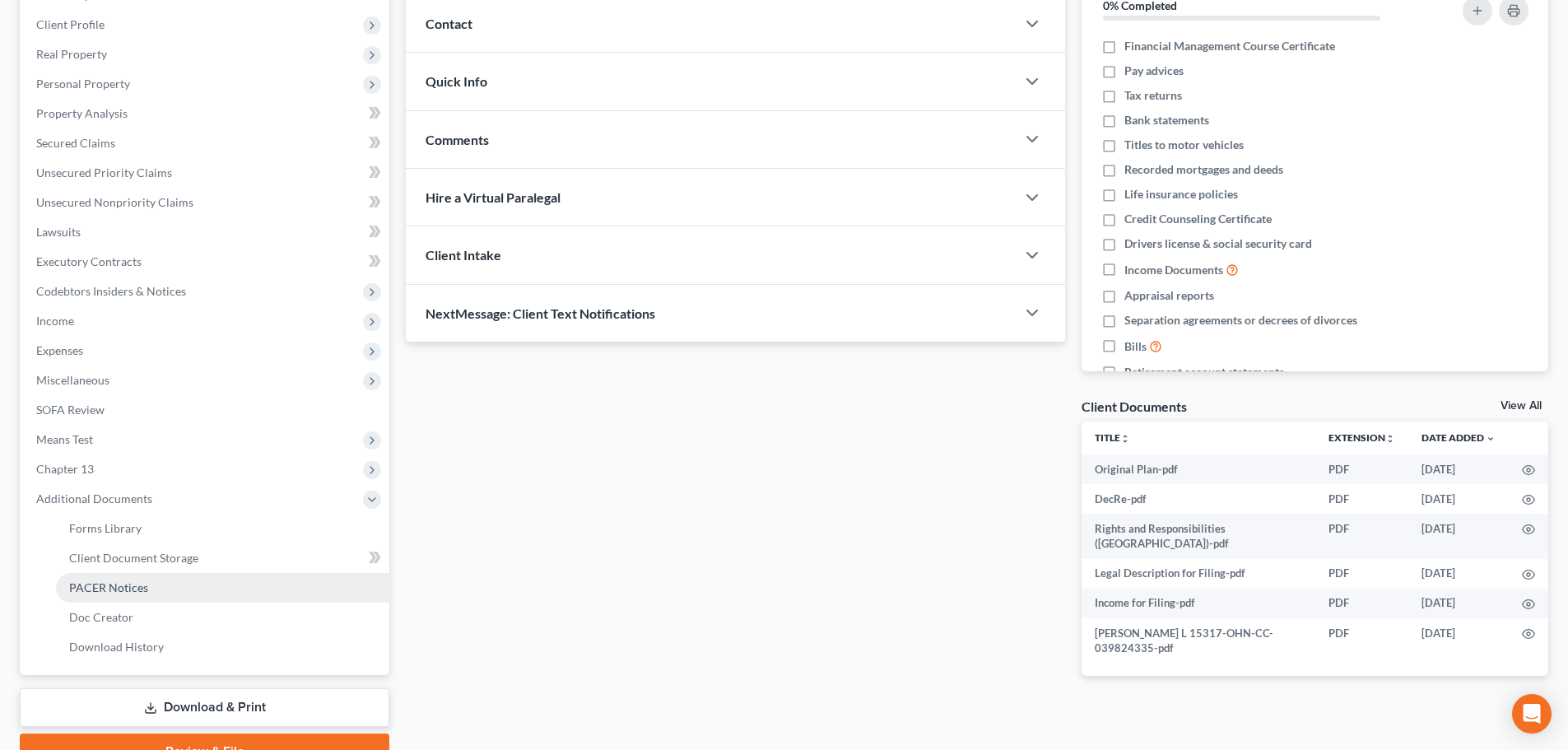
click at [167, 585] on link "PACER Notices" at bounding box center [222, 586] width 333 height 29
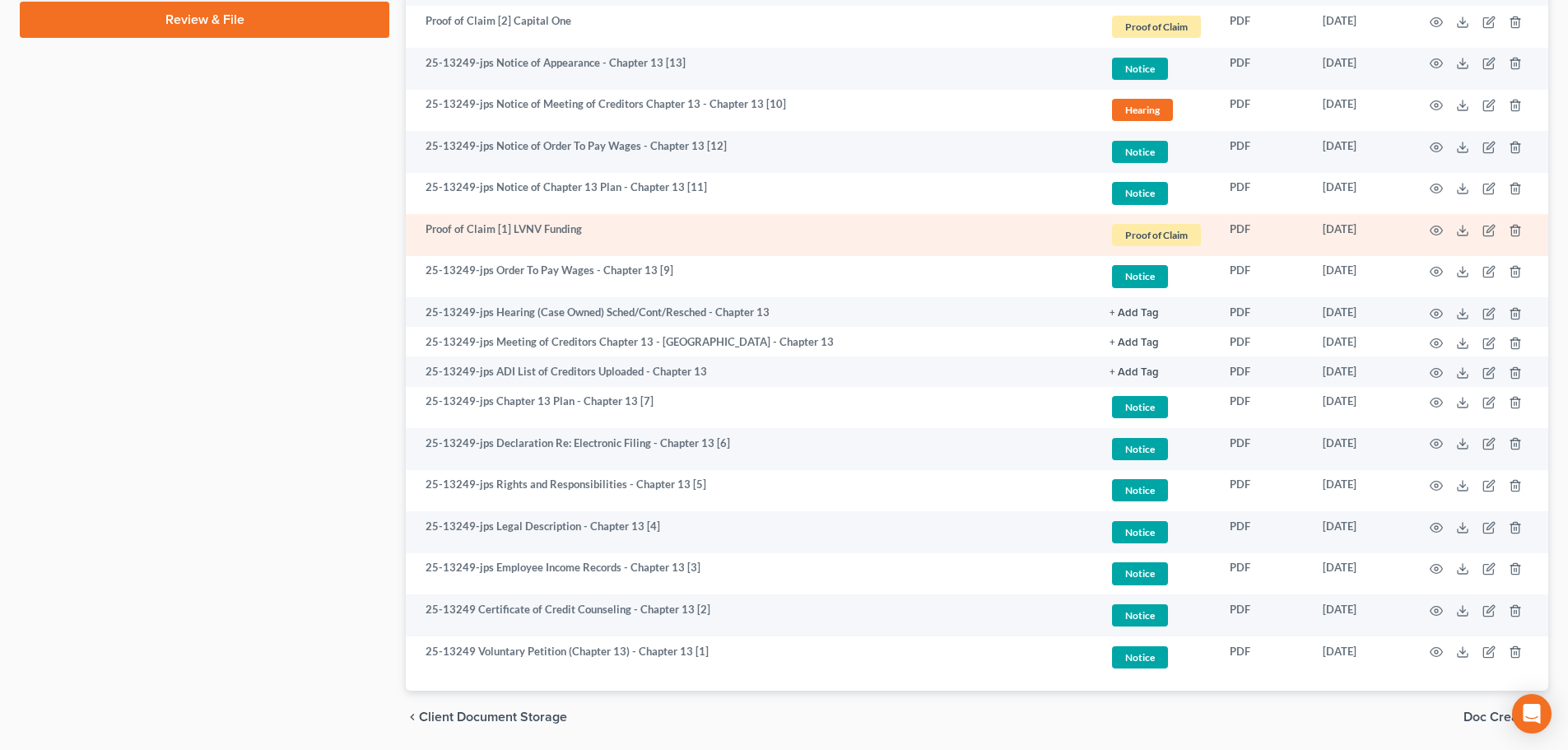
scroll to position [1008, 0]
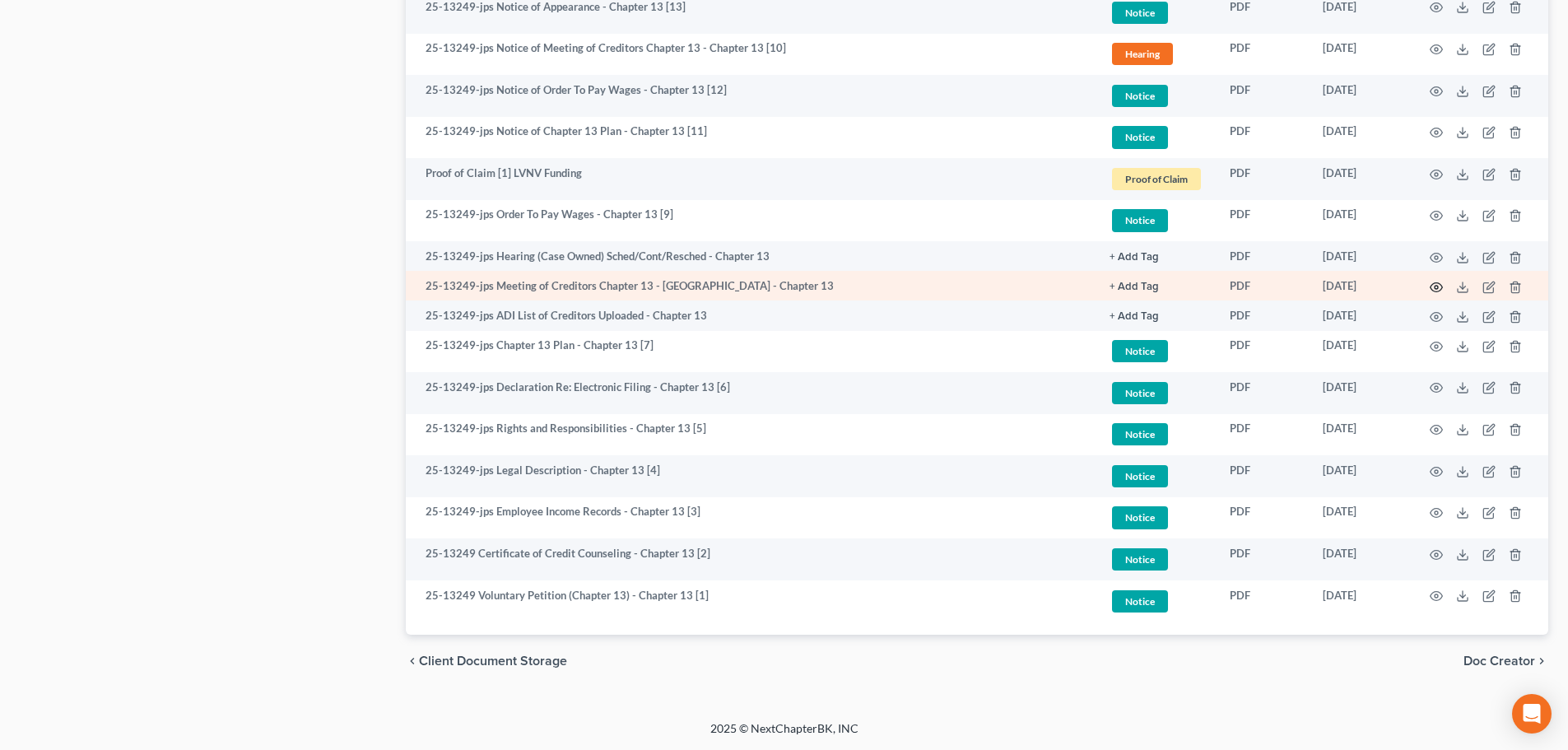
click at [1432, 288] on icon "button" at bounding box center [1436, 287] width 12 height 9
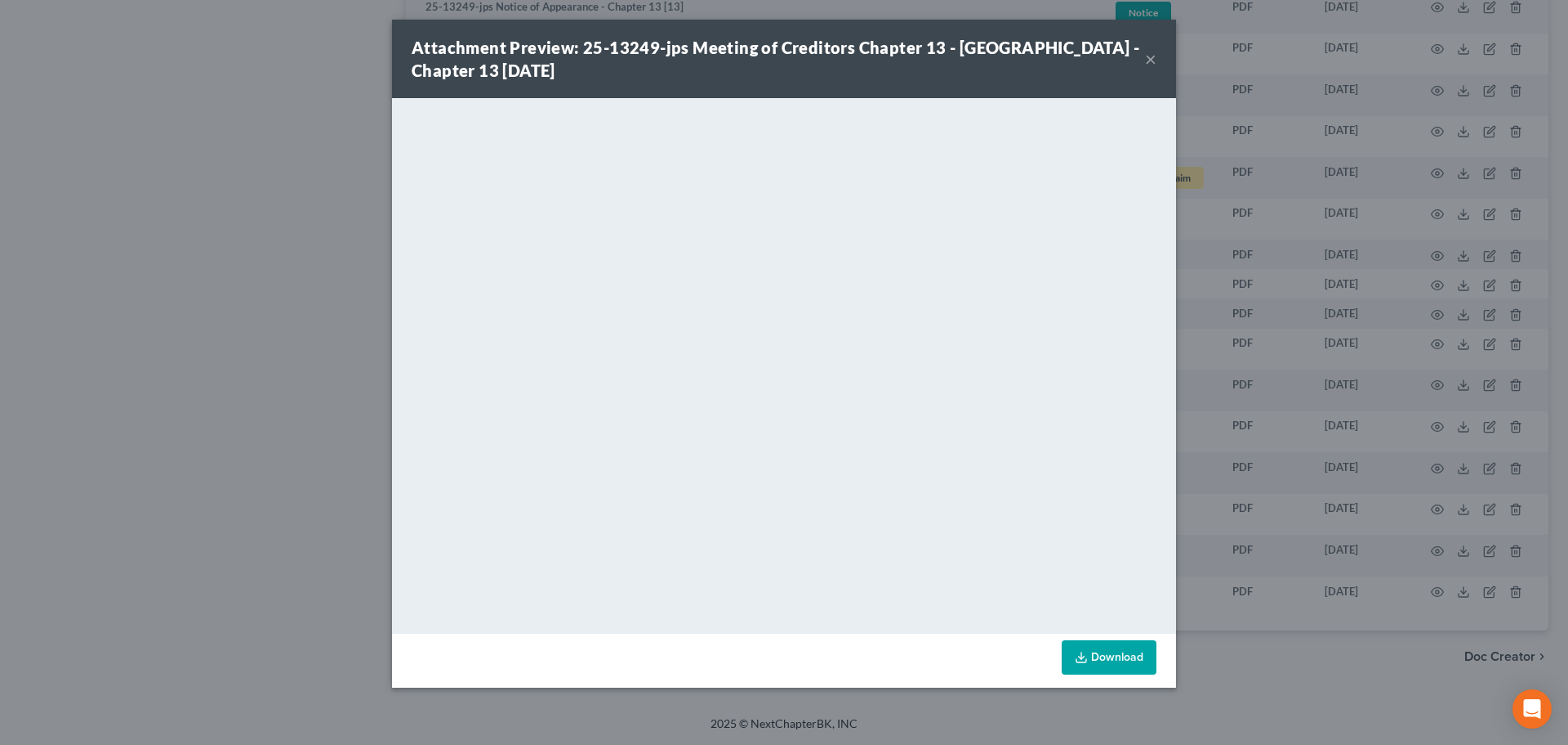
click at [1153, 57] on button "×" at bounding box center [1151, 58] width 11 height 20
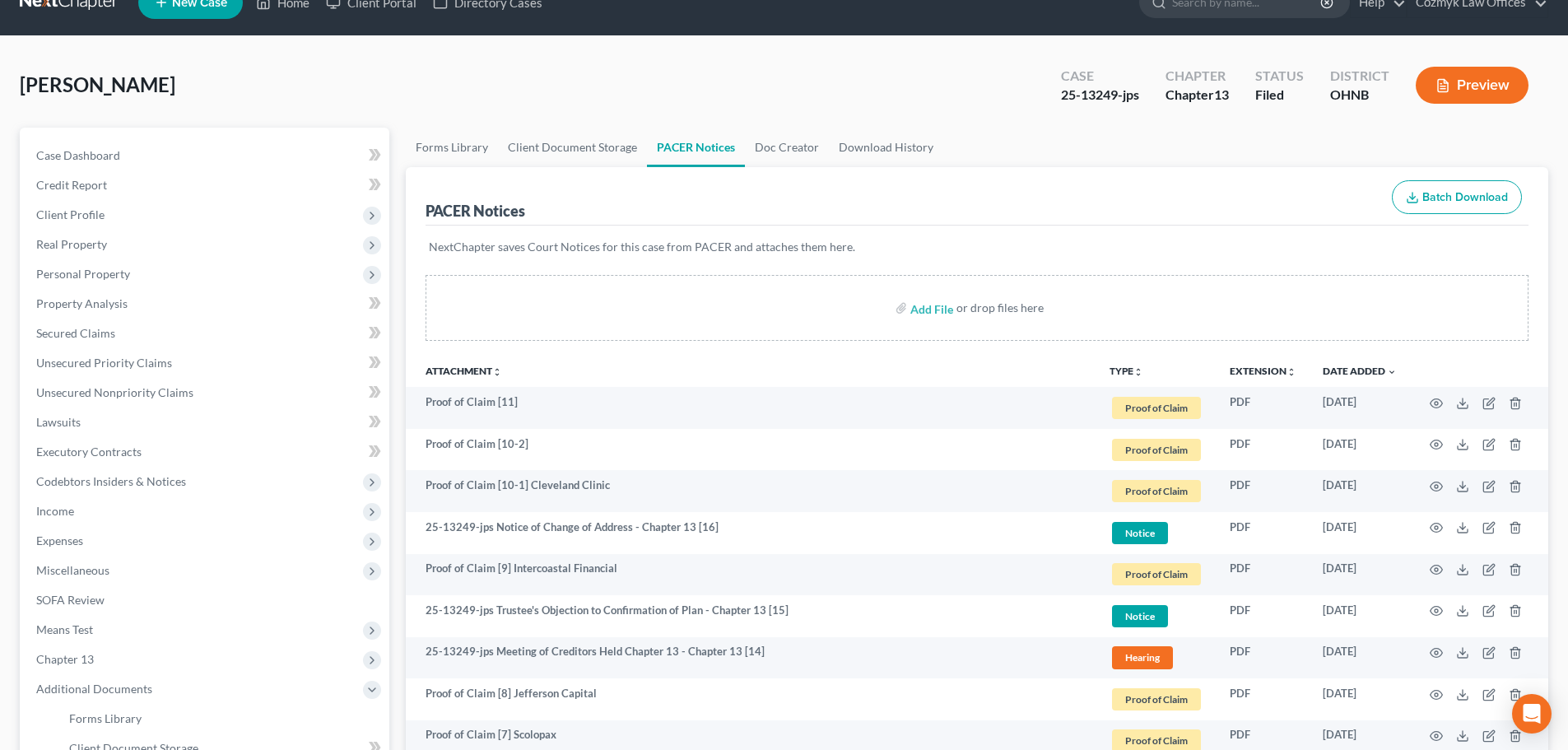
scroll to position [21, 0]
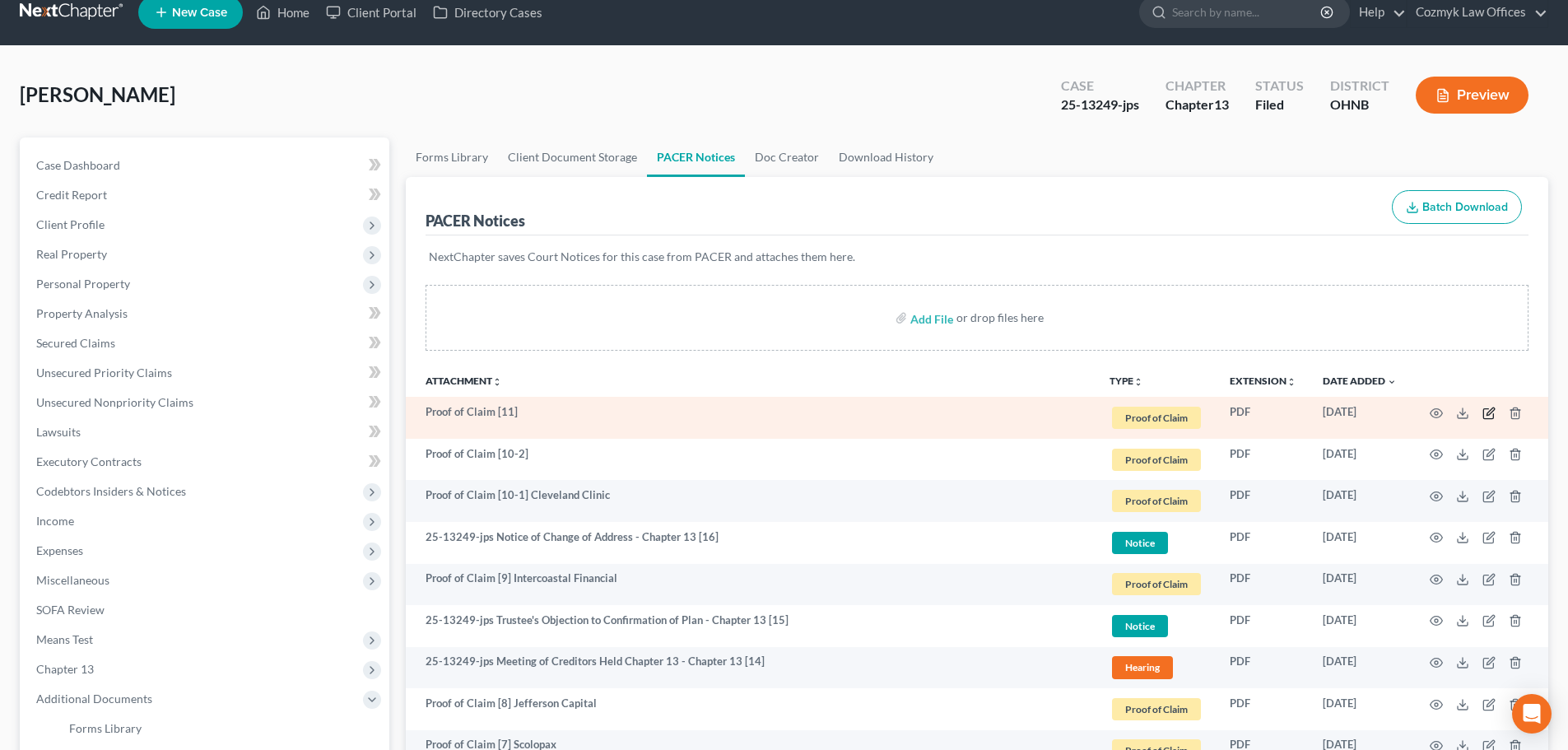
click at [1484, 412] on icon "button" at bounding box center [1489, 413] width 9 height 9
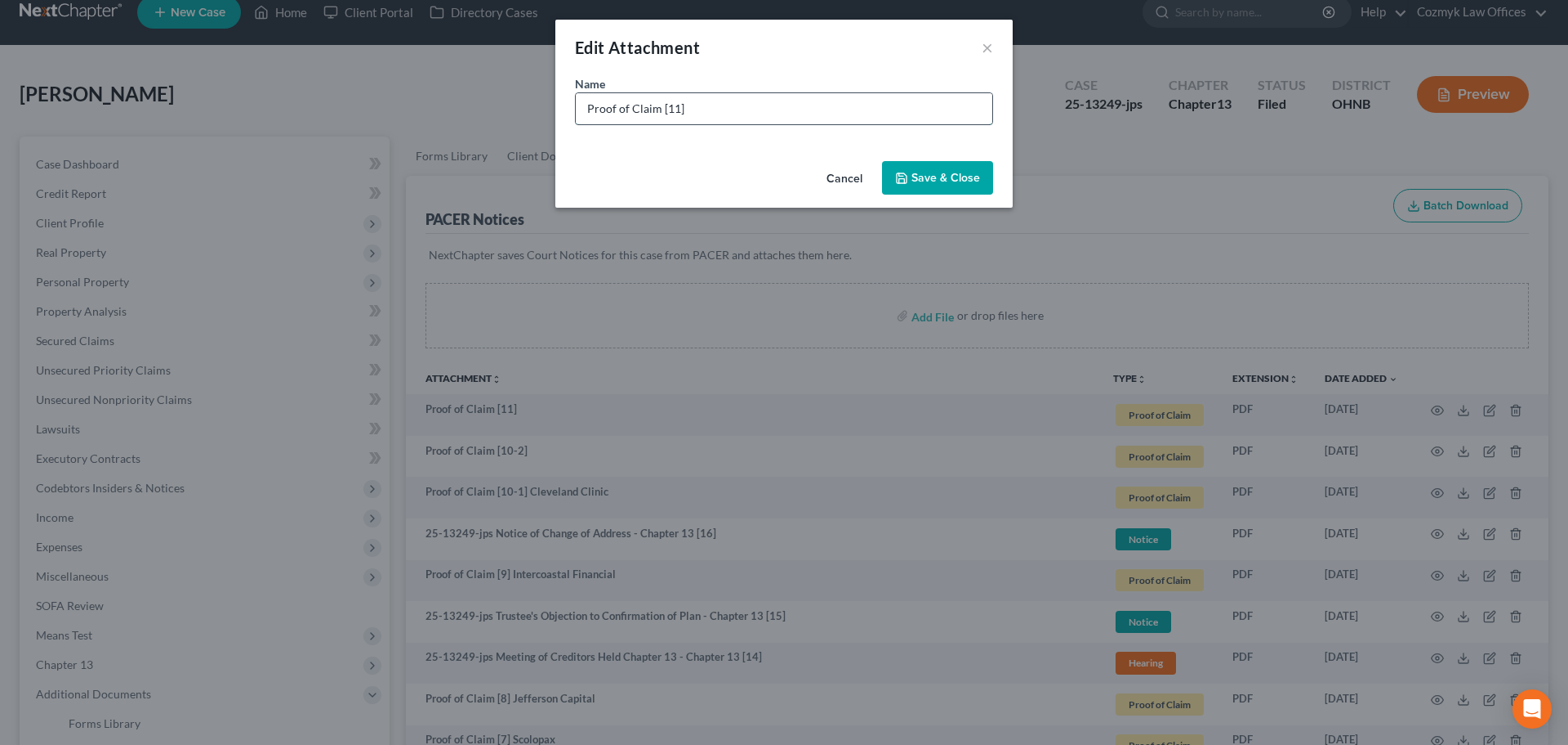
click at [727, 116] on input "Proof of Claim [11]" at bounding box center [784, 108] width 417 height 31
type input "Proof of Claim [11] RAM Receivables"
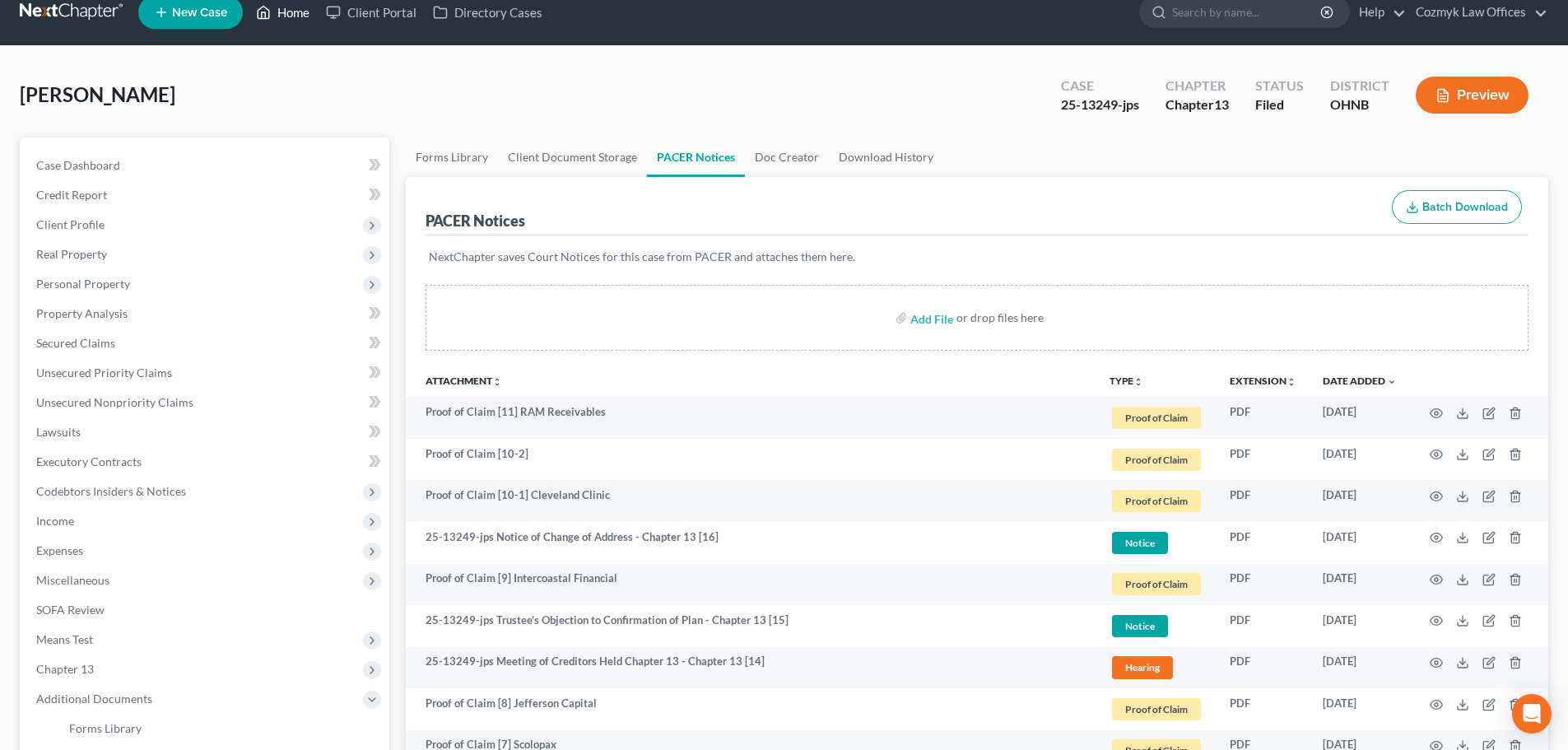
drag, startPoint x: 304, startPoint y: 10, endPoint x: 361, endPoint y: 58, distance: 74.5
click at [304, 10] on link "Home" at bounding box center [283, 11] width 70 height 29
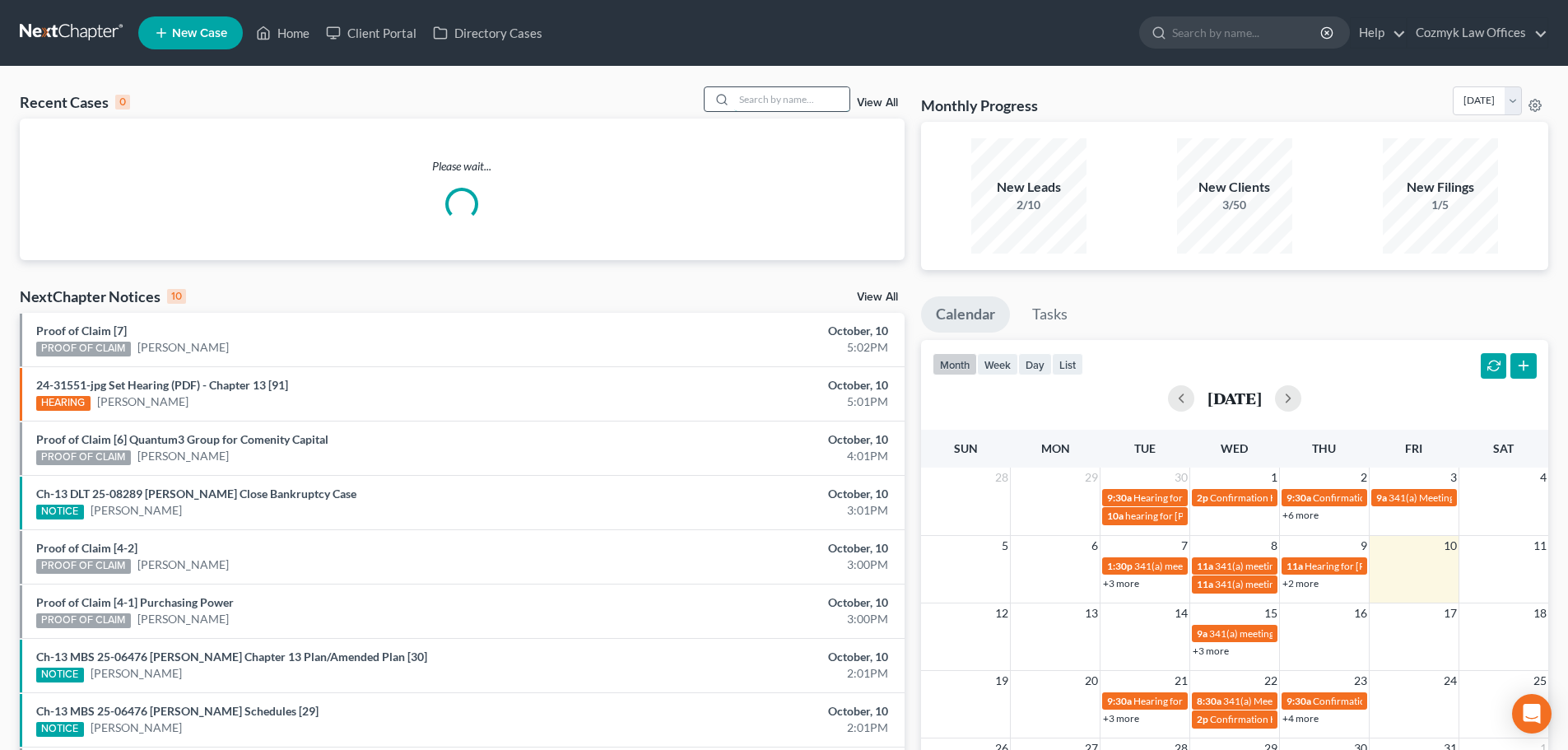
click at [795, 102] on input "search" at bounding box center [792, 98] width 115 height 24
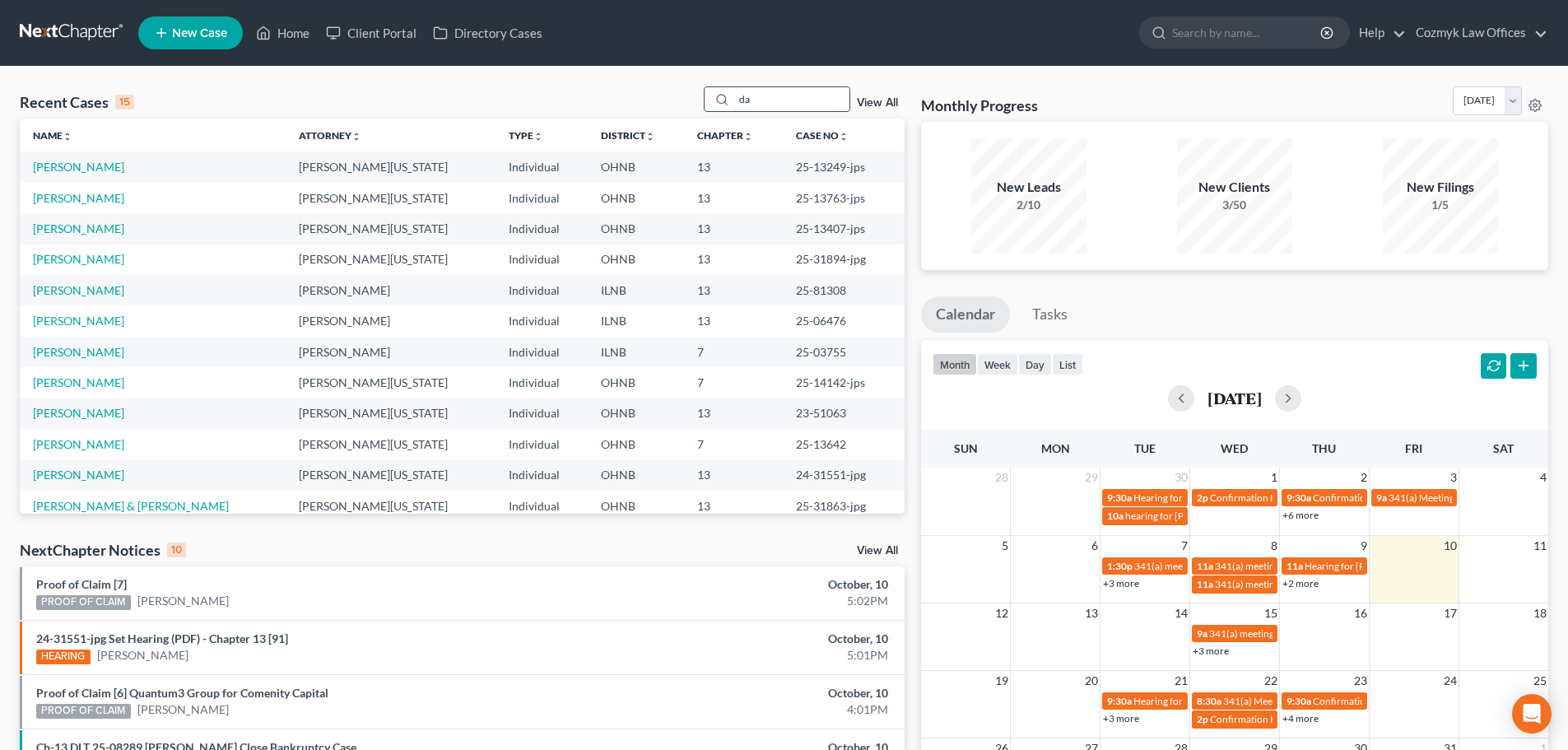
type input "d"
type input "[PERSON_NAME]"
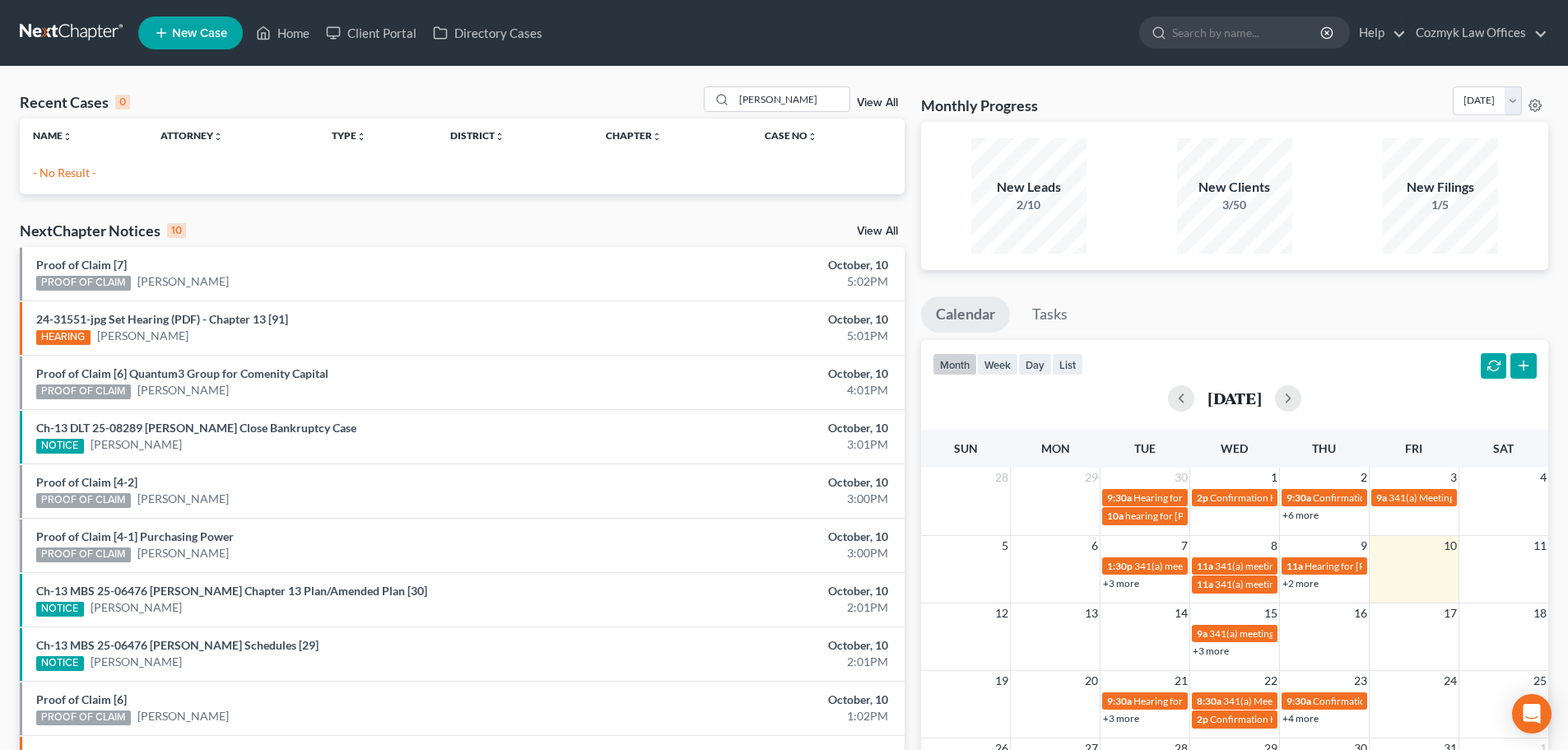
click at [875, 96] on div "[PERSON_NAME] View All" at bounding box center [804, 98] width 201 height 26
click at [877, 97] on link "View All" at bounding box center [877, 103] width 41 height 11
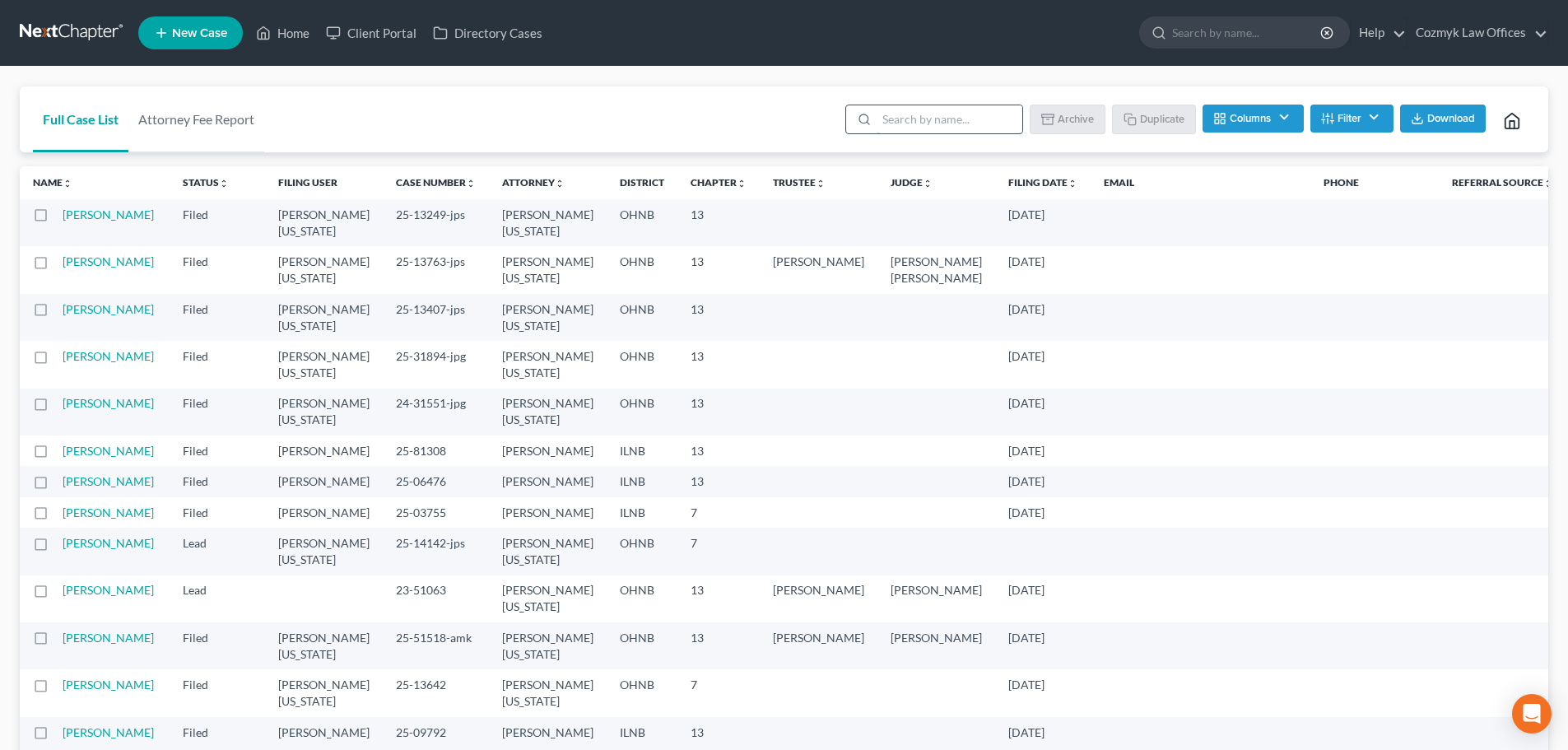
click at [977, 125] on input "search" at bounding box center [950, 119] width 146 height 28
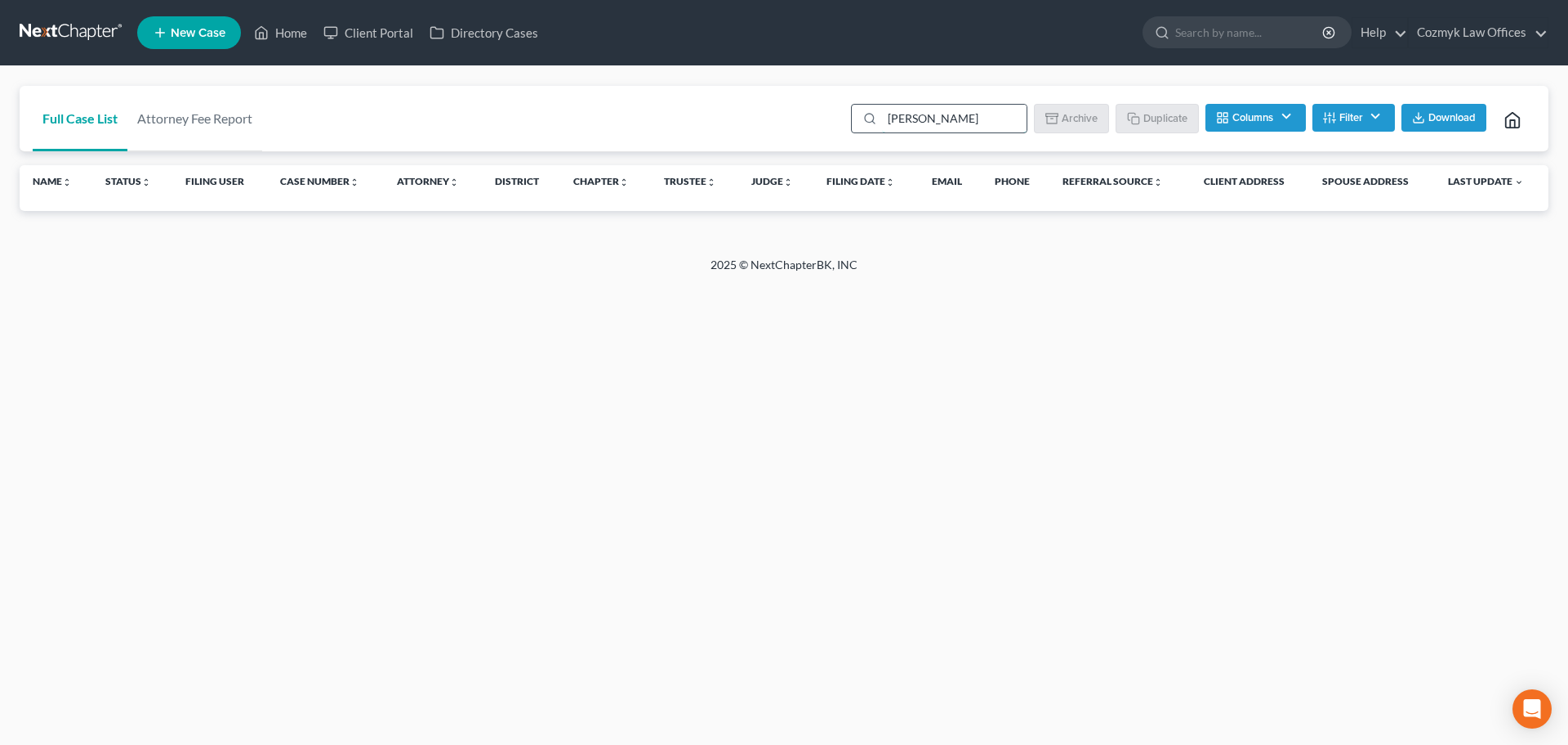
type input "[PERSON_NAME]"
click at [1267, 122] on button "Columns" at bounding box center [1255, 117] width 100 height 28
click at [1347, 116] on button "Filter" at bounding box center [1354, 117] width 83 height 28
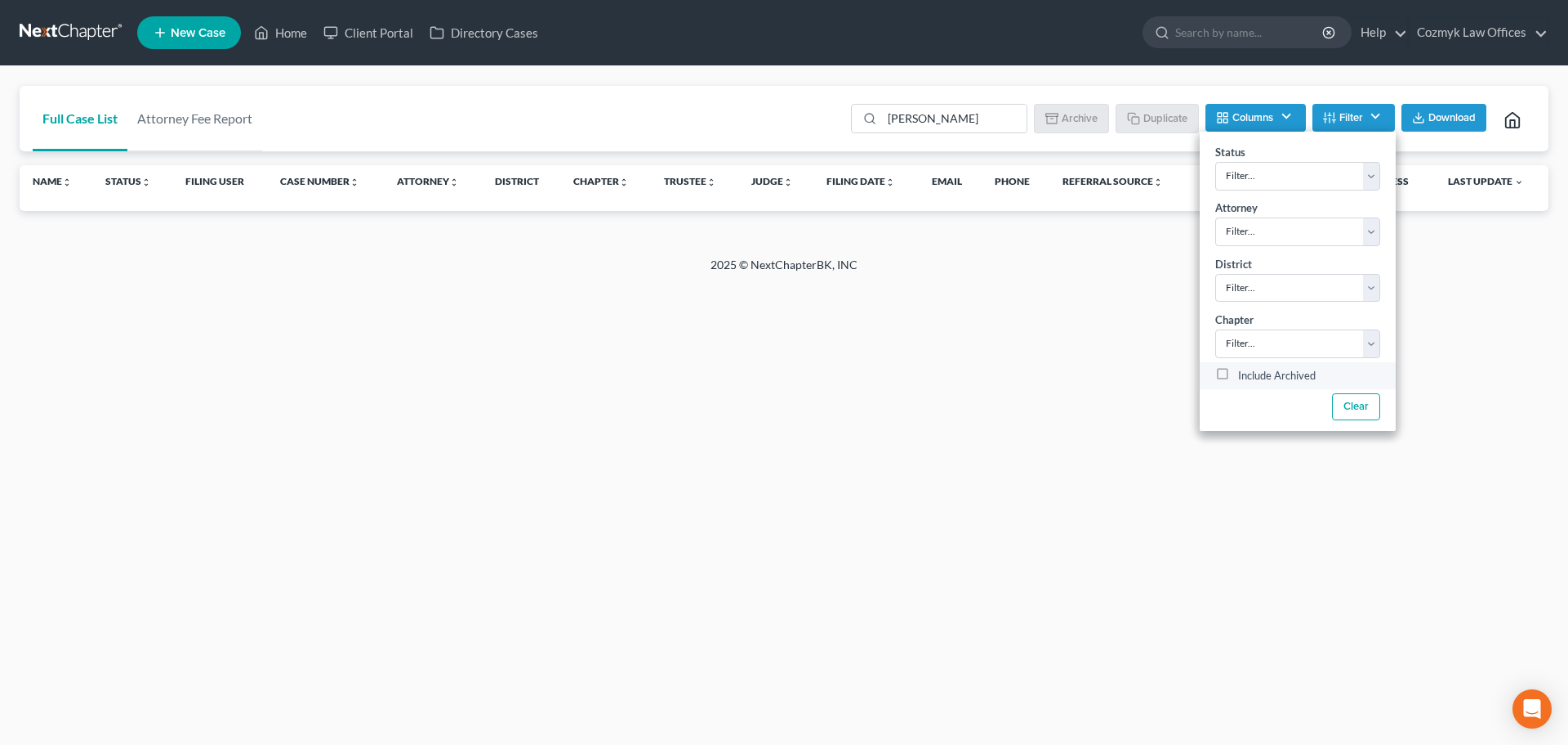
click at [1287, 375] on label "Include Archived" at bounding box center [1277, 376] width 78 height 20
click at [1255, 375] on input "Include Archived" at bounding box center [1250, 371] width 10 height 10
checkbox input "true"
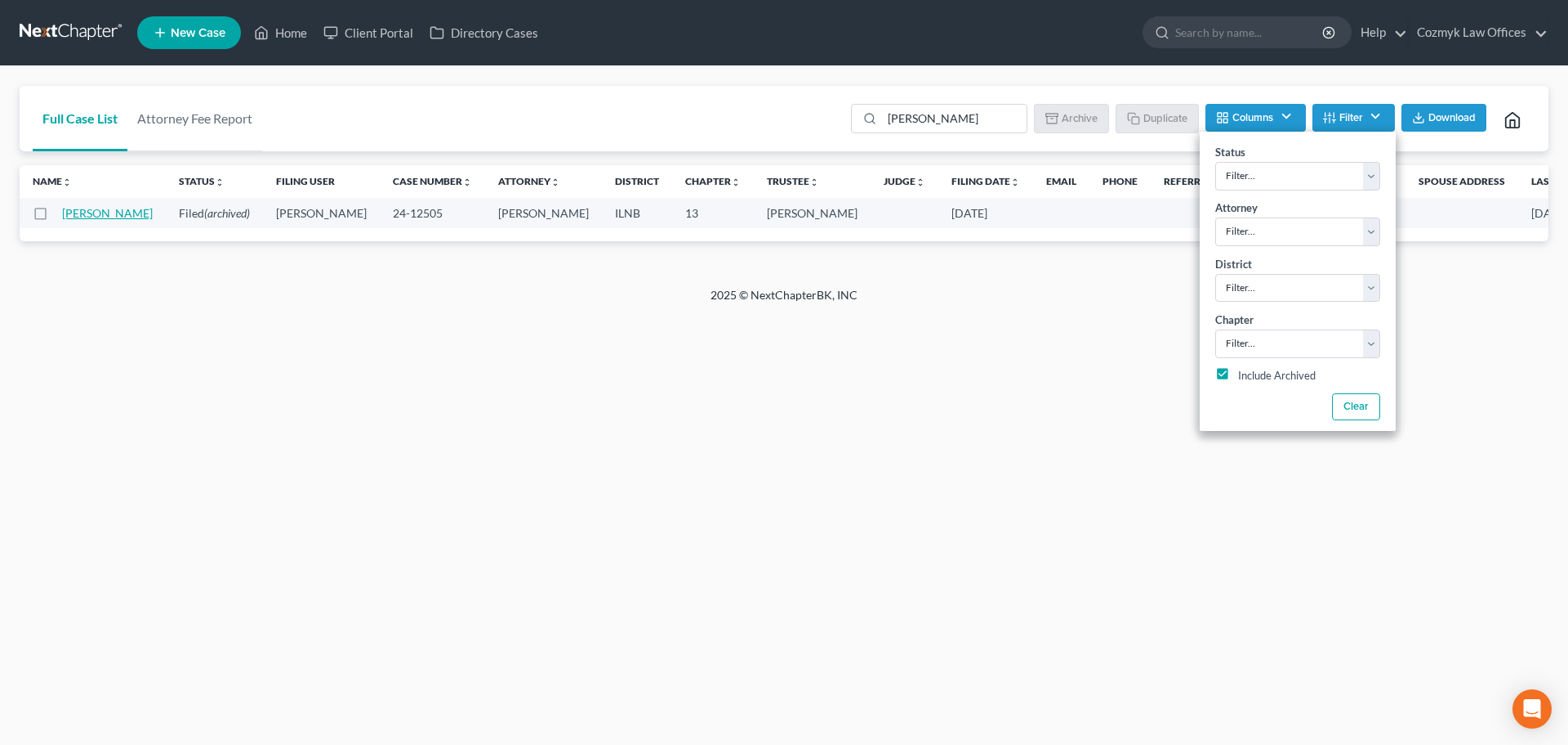
click at [69, 218] on link "[PERSON_NAME]" at bounding box center [107, 212] width 91 height 14
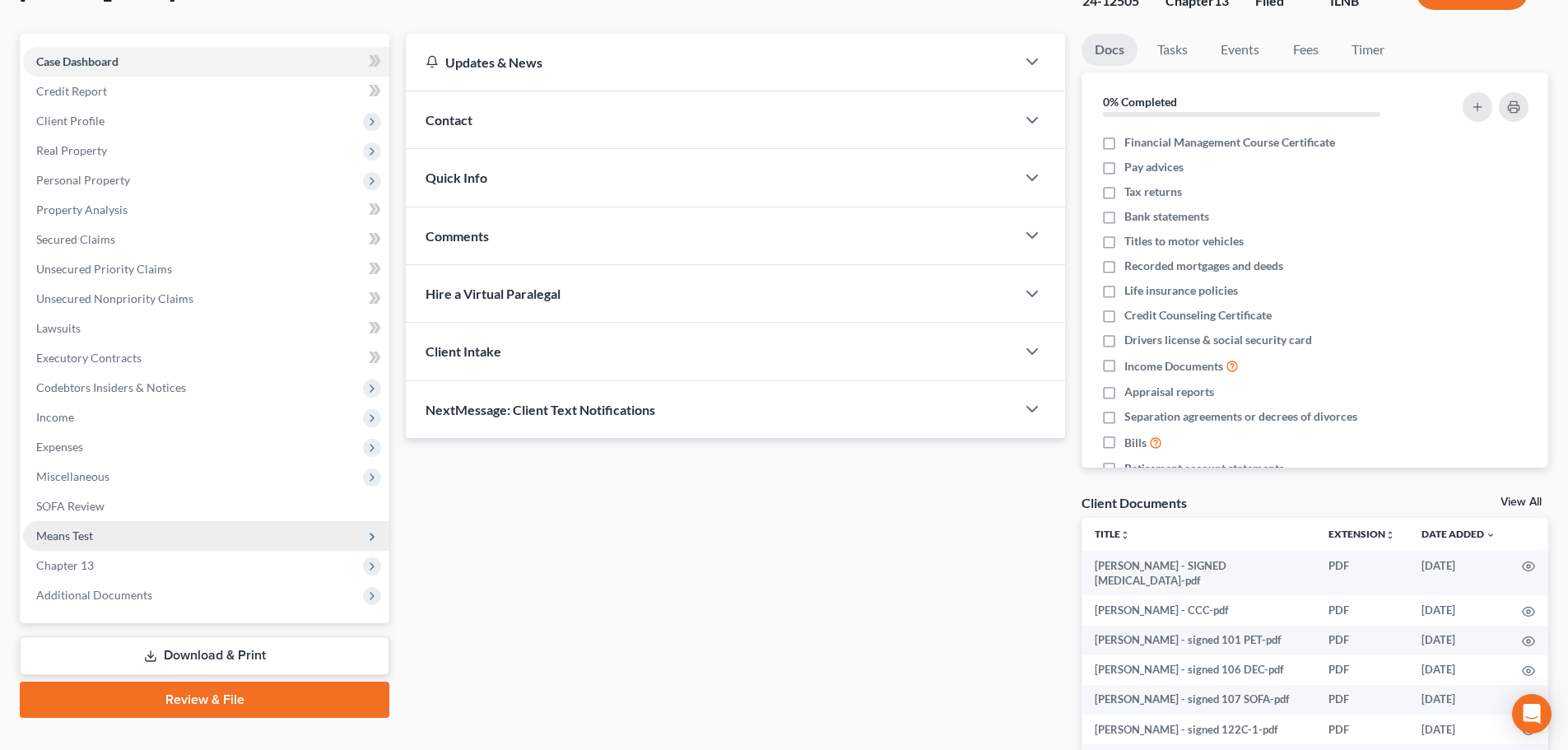
scroll to position [265, 0]
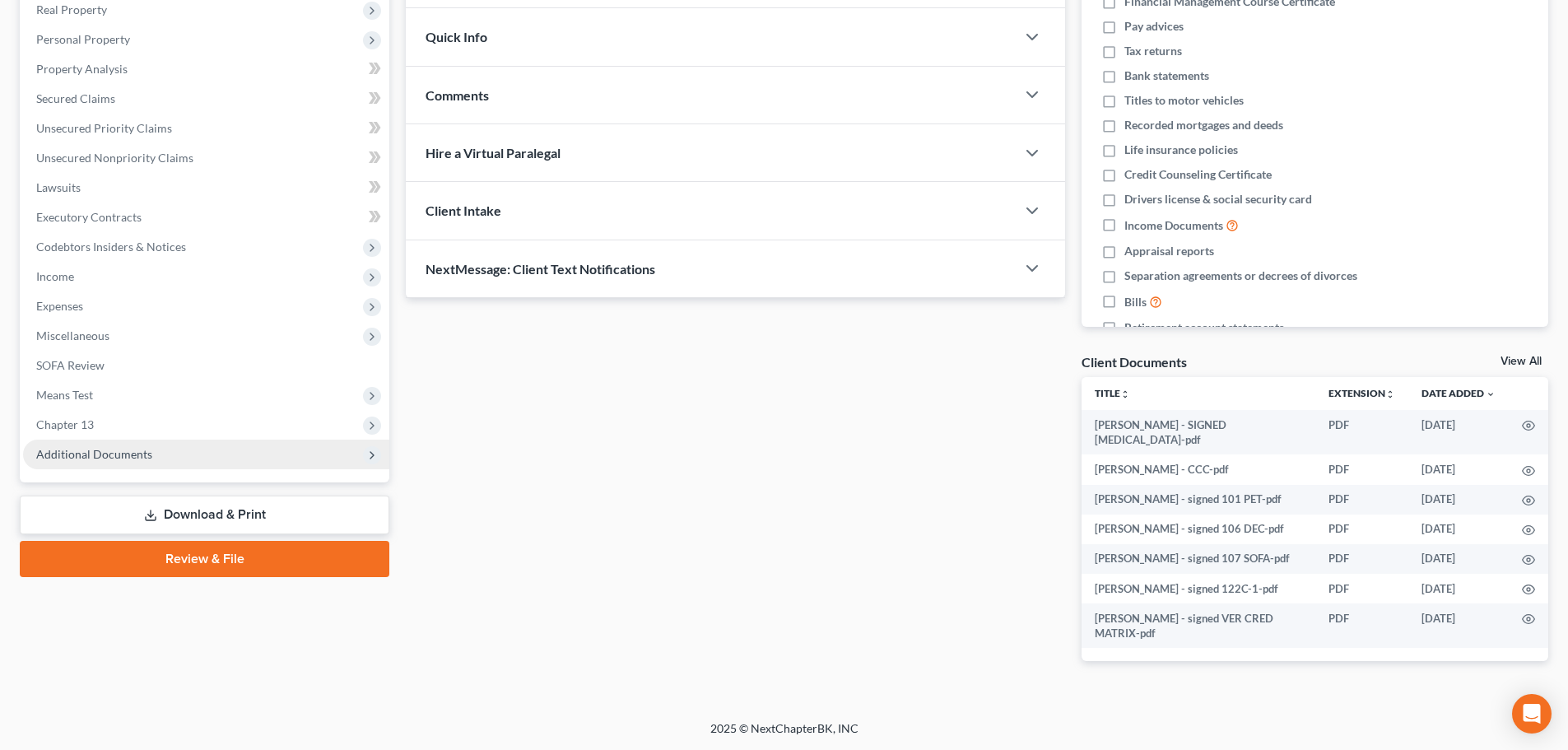
click at [182, 459] on span "Additional Documents" at bounding box center [205, 454] width 366 height 29
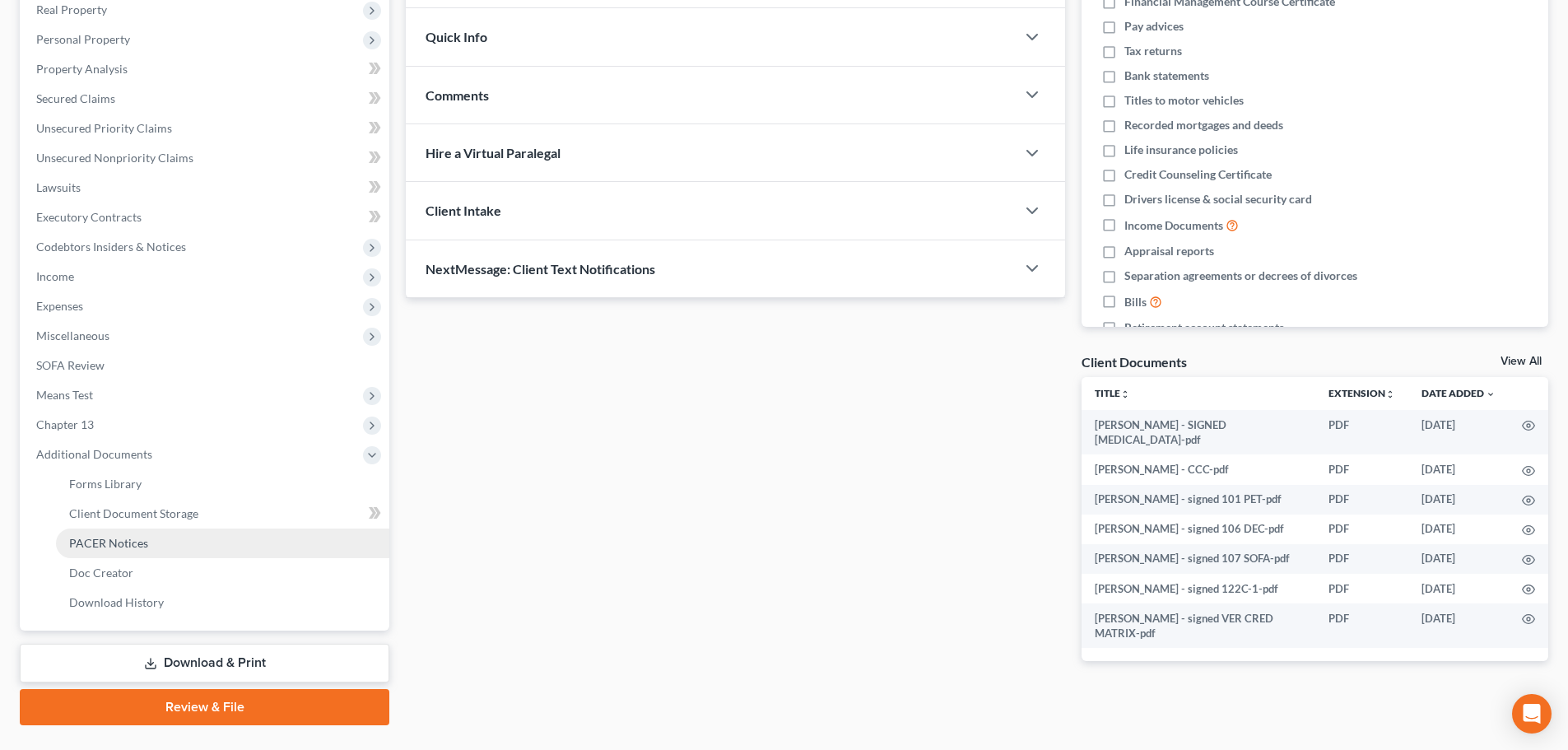
click at [176, 535] on link "PACER Notices" at bounding box center [222, 543] width 333 height 29
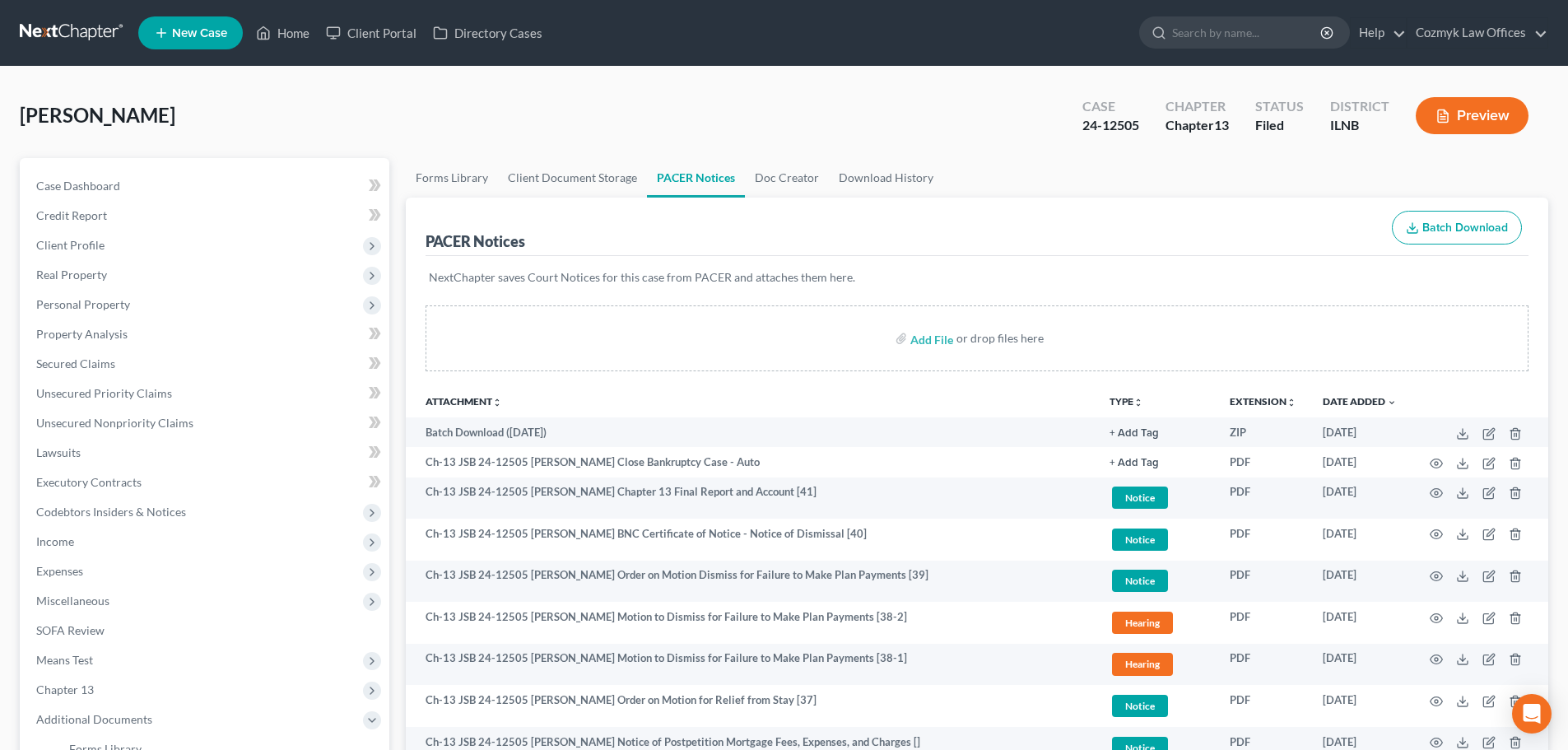
scroll to position [2154, 0]
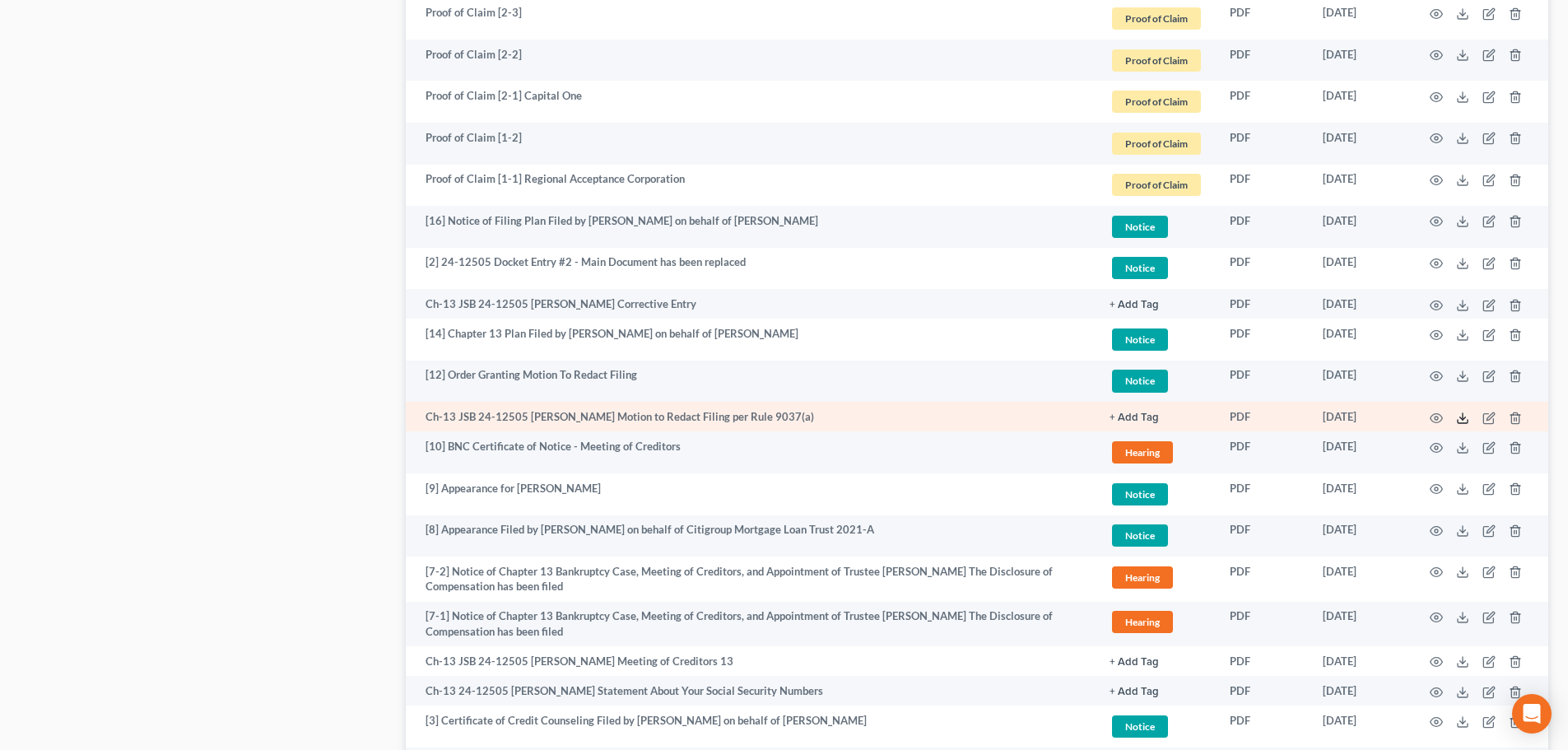
click at [1468, 416] on icon at bounding box center [1463, 418] width 13 height 13
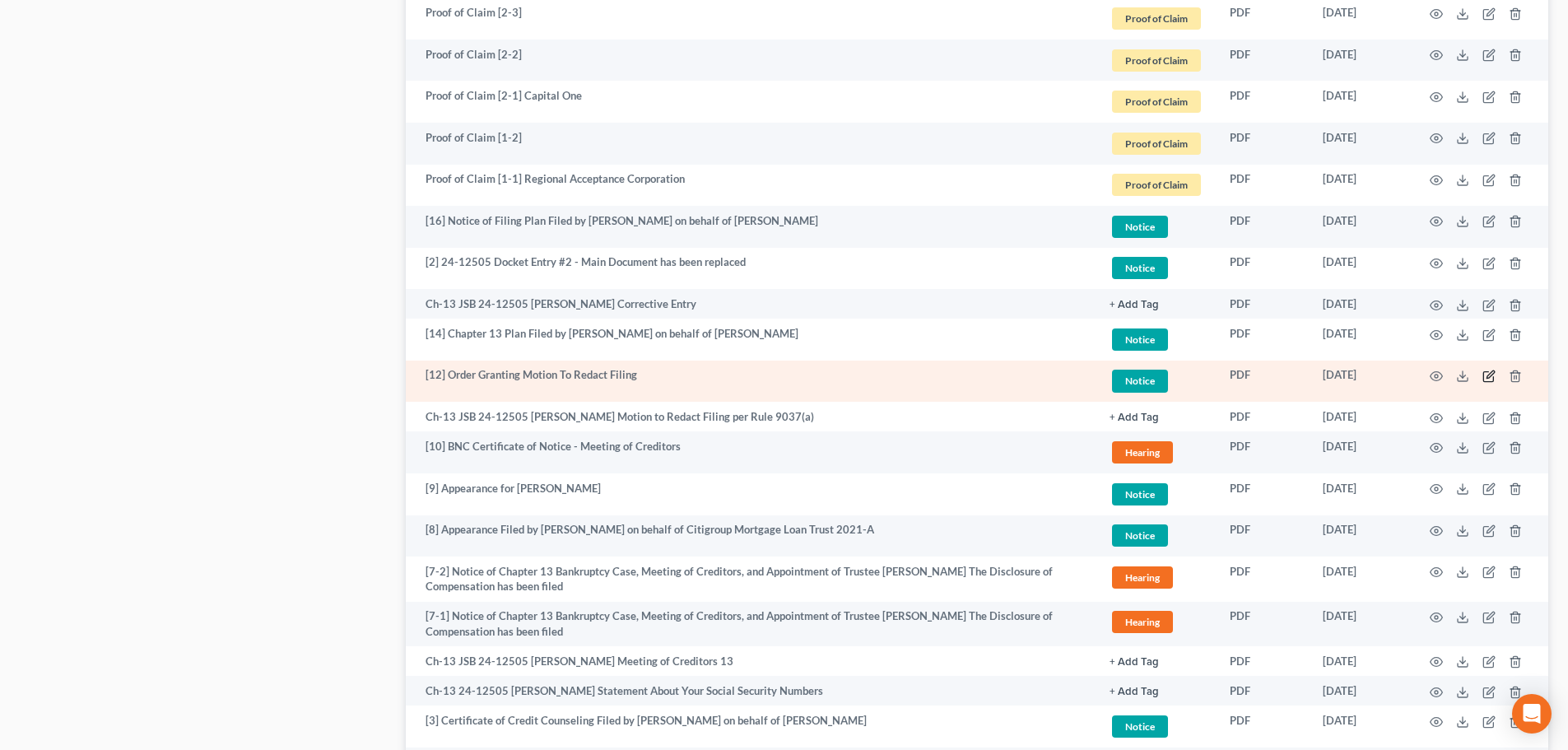
click at [1489, 375] on icon "button" at bounding box center [1489, 376] width 13 height 13
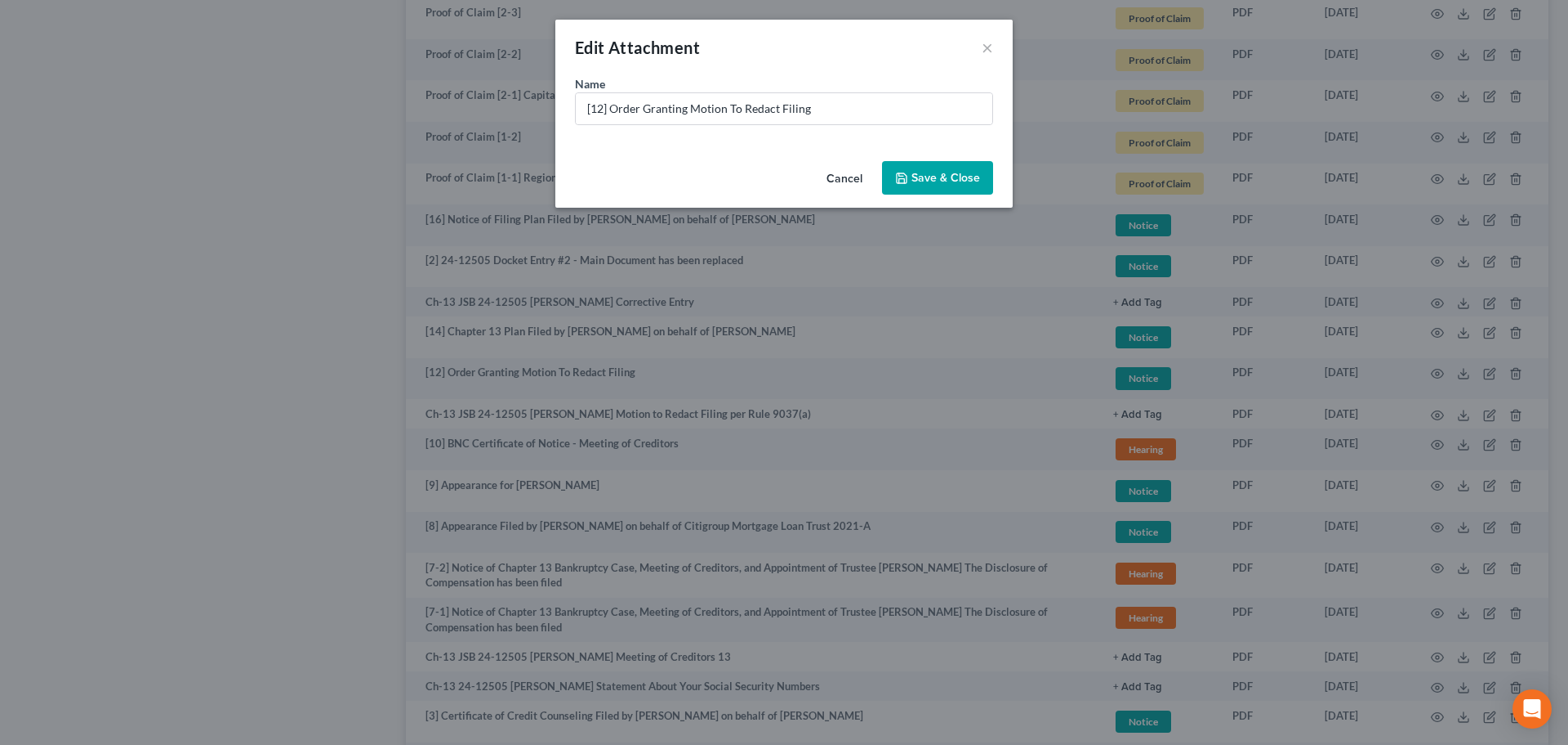
click at [842, 177] on button "Cancel" at bounding box center [844, 178] width 62 height 33
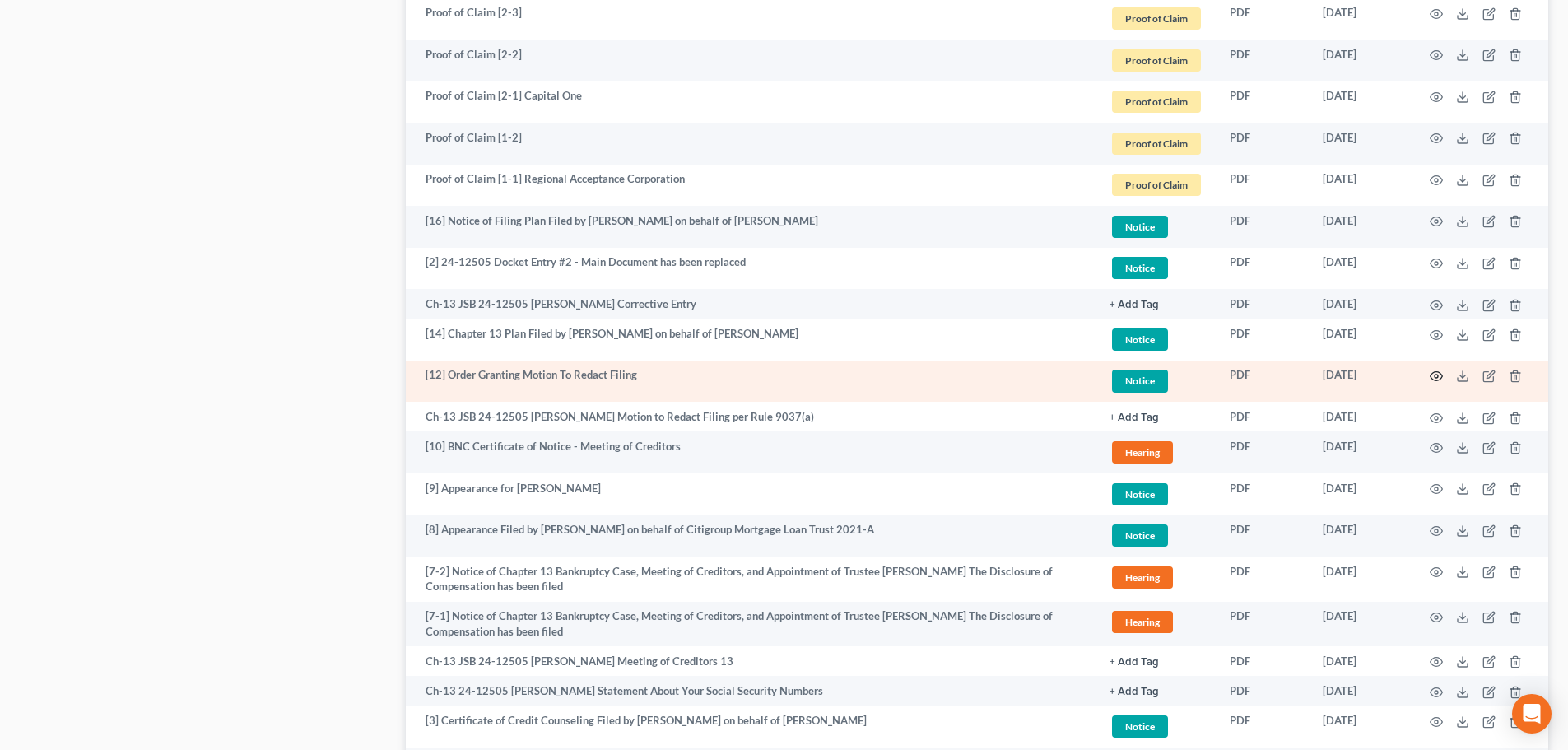
click at [1437, 378] on icon "button" at bounding box center [1436, 376] width 13 height 13
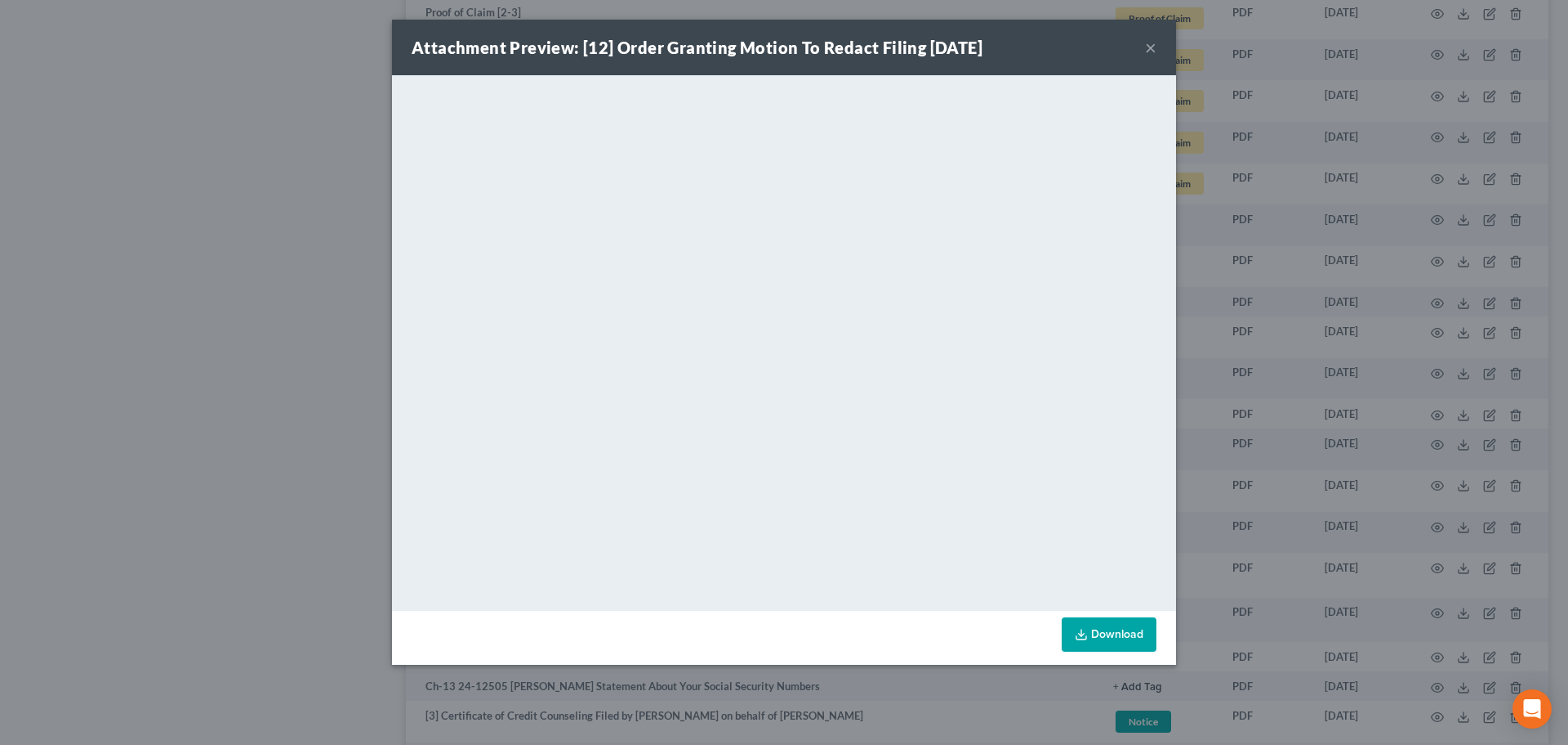
click at [1151, 42] on button "×" at bounding box center [1151, 47] width 11 height 20
